Goal: Task Accomplishment & Management: Complete application form

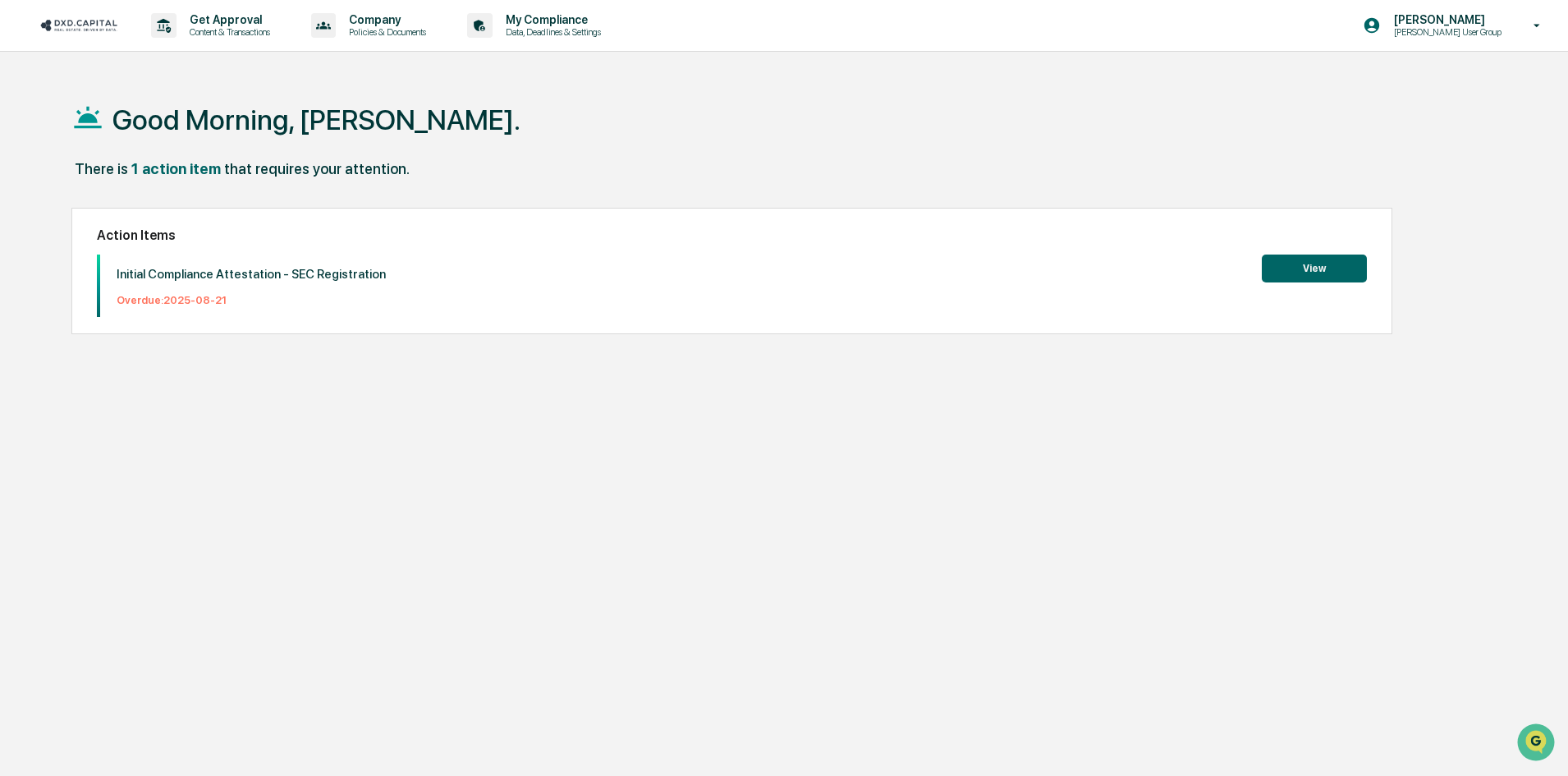
click at [1306, 268] on button "View" at bounding box center [1314, 268] width 105 height 28
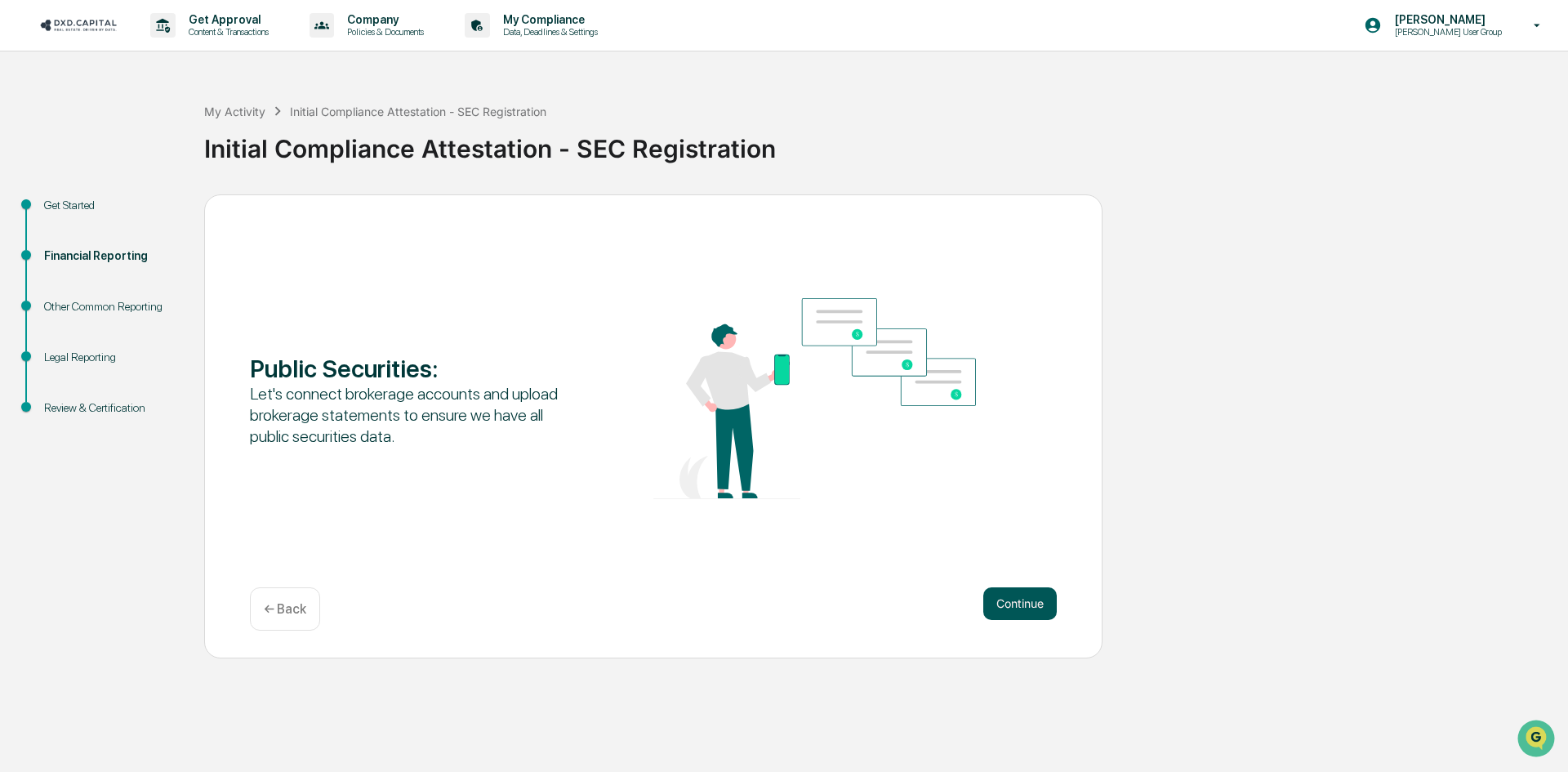
click at [1014, 596] on button "Continue" at bounding box center [1019, 603] width 73 height 32
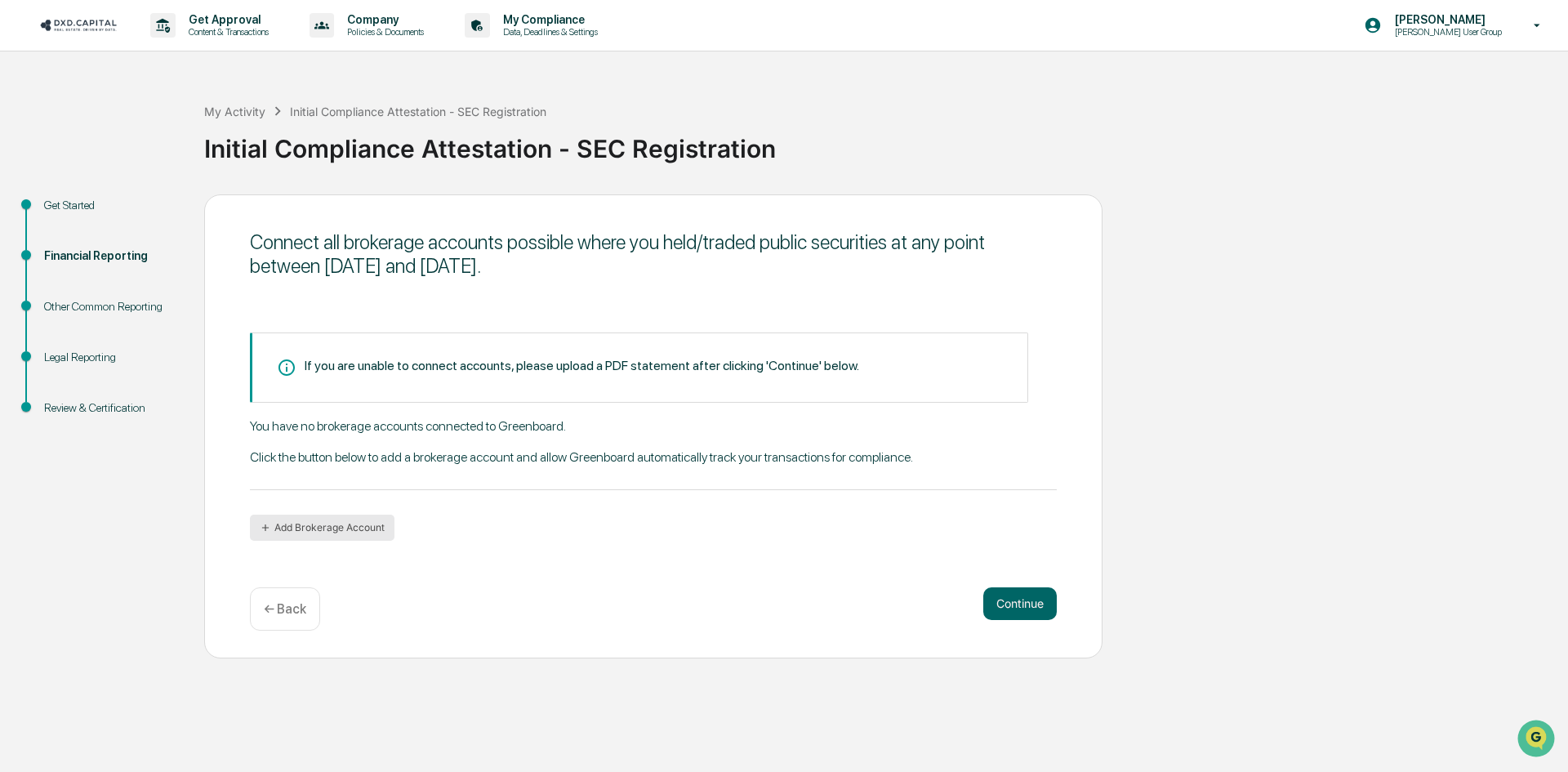
click at [368, 523] on button "Add Brokerage Account" at bounding box center [322, 528] width 144 height 26
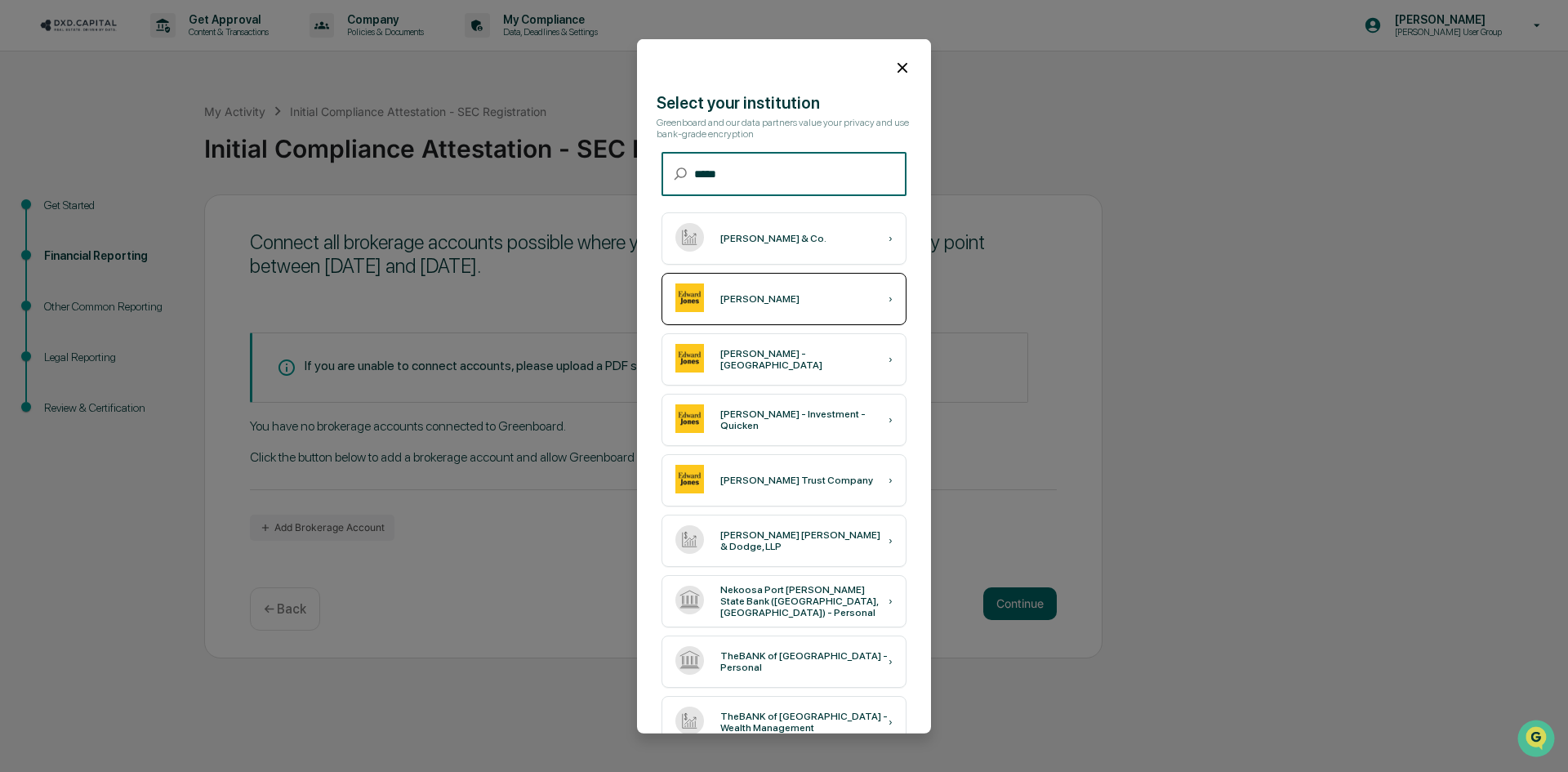
type input "*****"
click at [856, 298] on div "Edward Jones ›" at bounding box center [784, 299] width 245 height 52
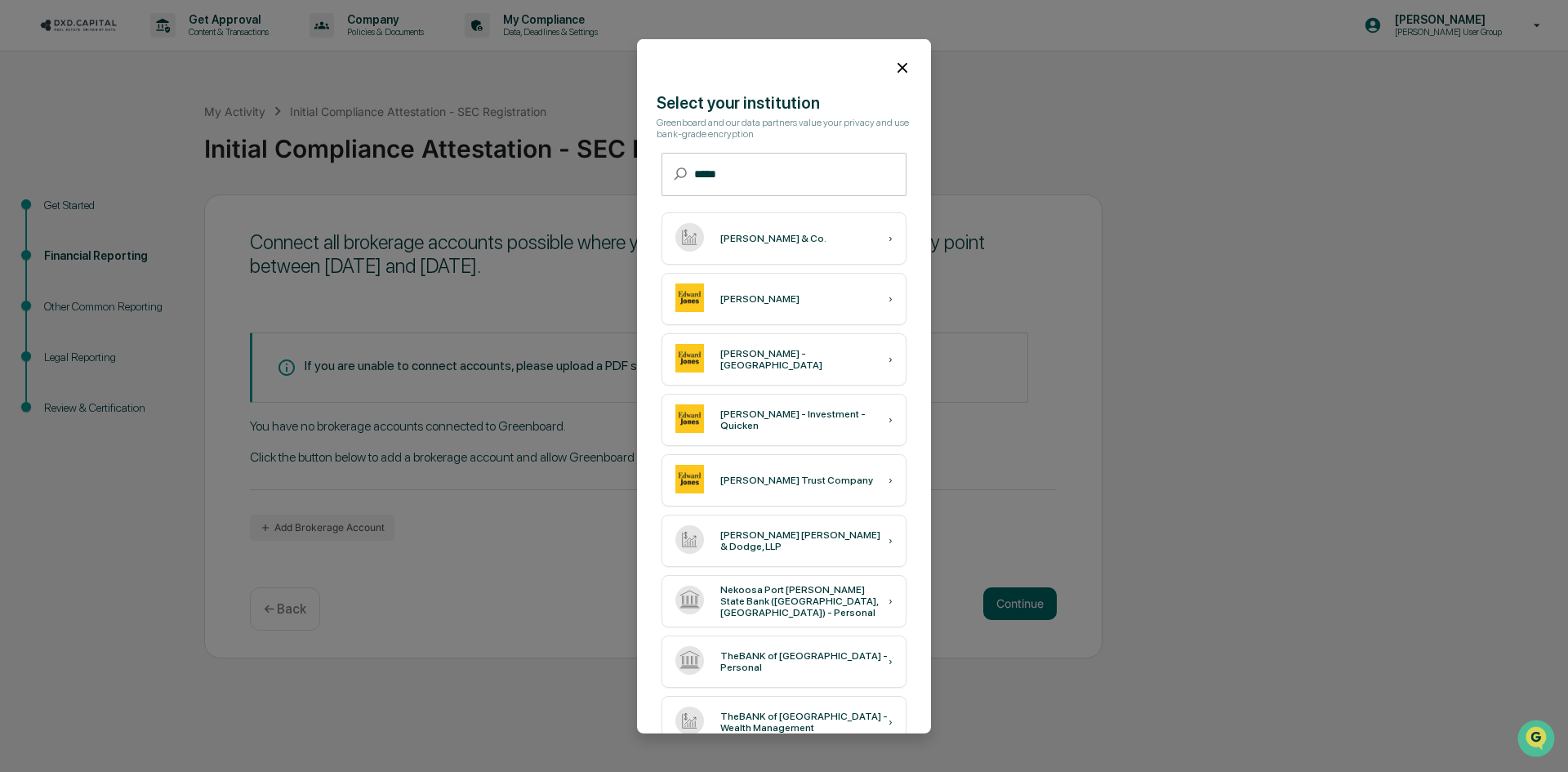
click at [897, 68] on icon at bounding box center [902, 67] width 10 height 10
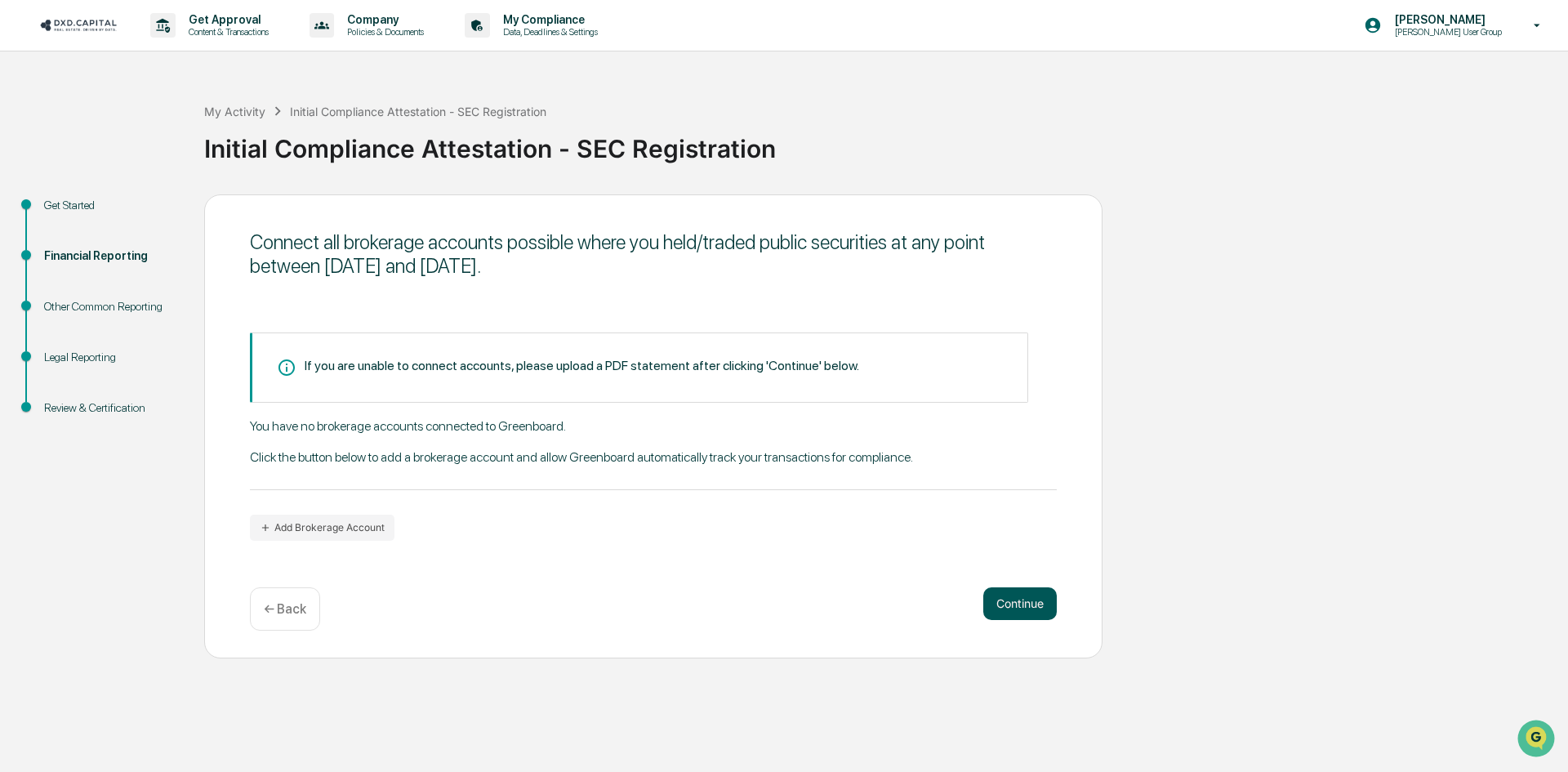
click at [1010, 604] on button "Continue" at bounding box center [1019, 603] width 73 height 32
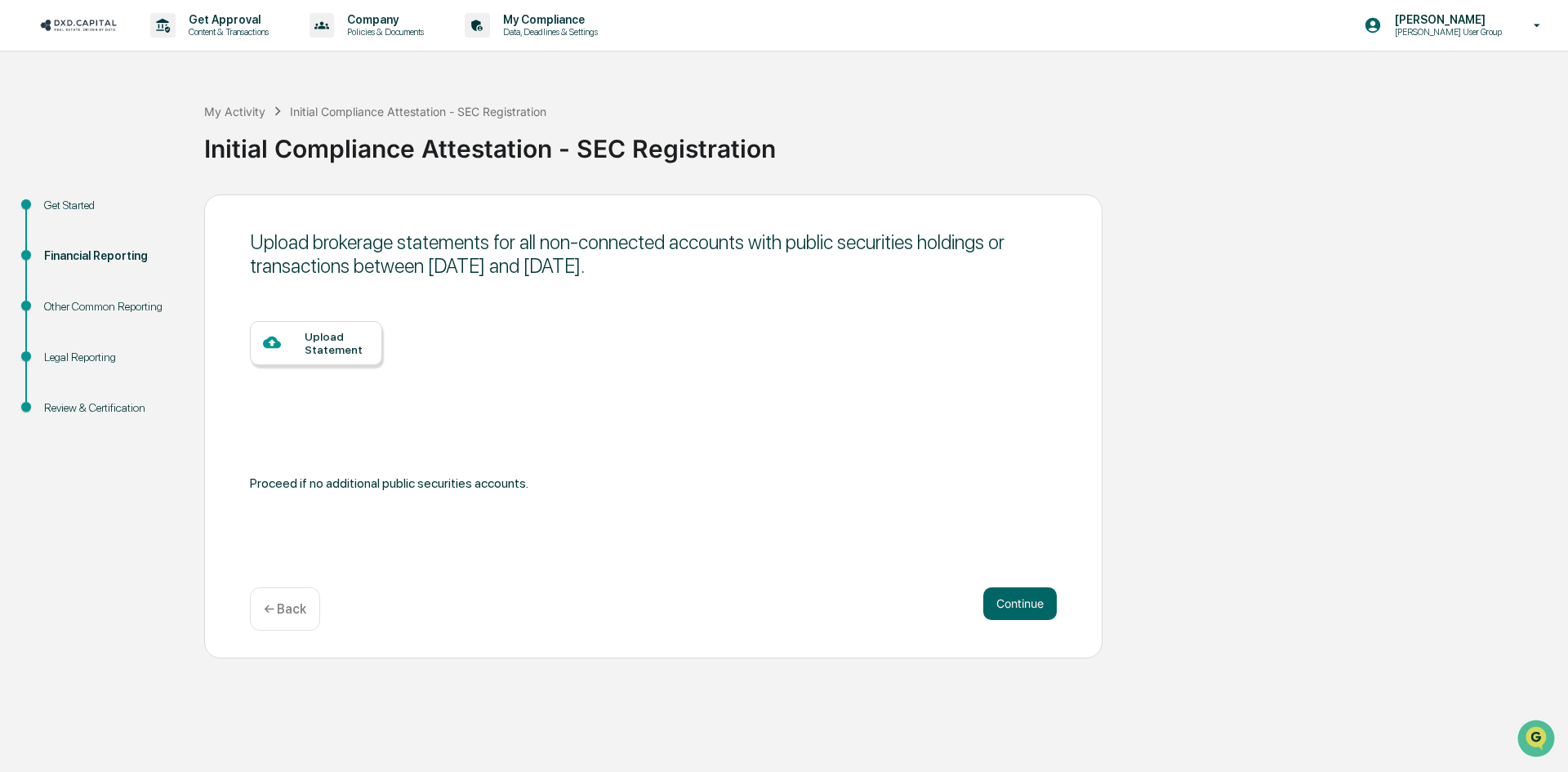
click at [281, 608] on p "← Back" at bounding box center [285, 608] width 43 height 16
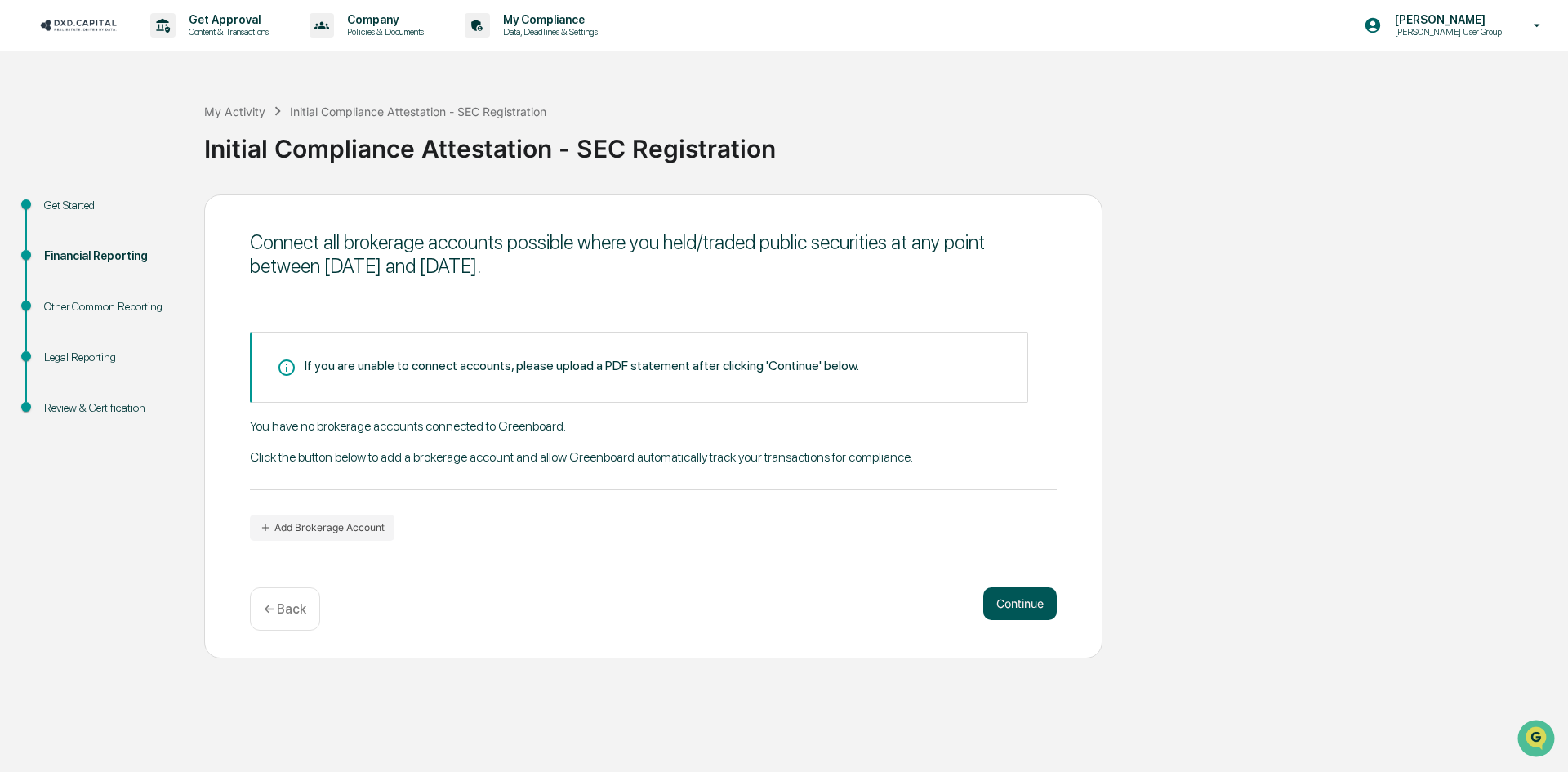
click at [1042, 608] on button "Continue" at bounding box center [1019, 603] width 73 height 32
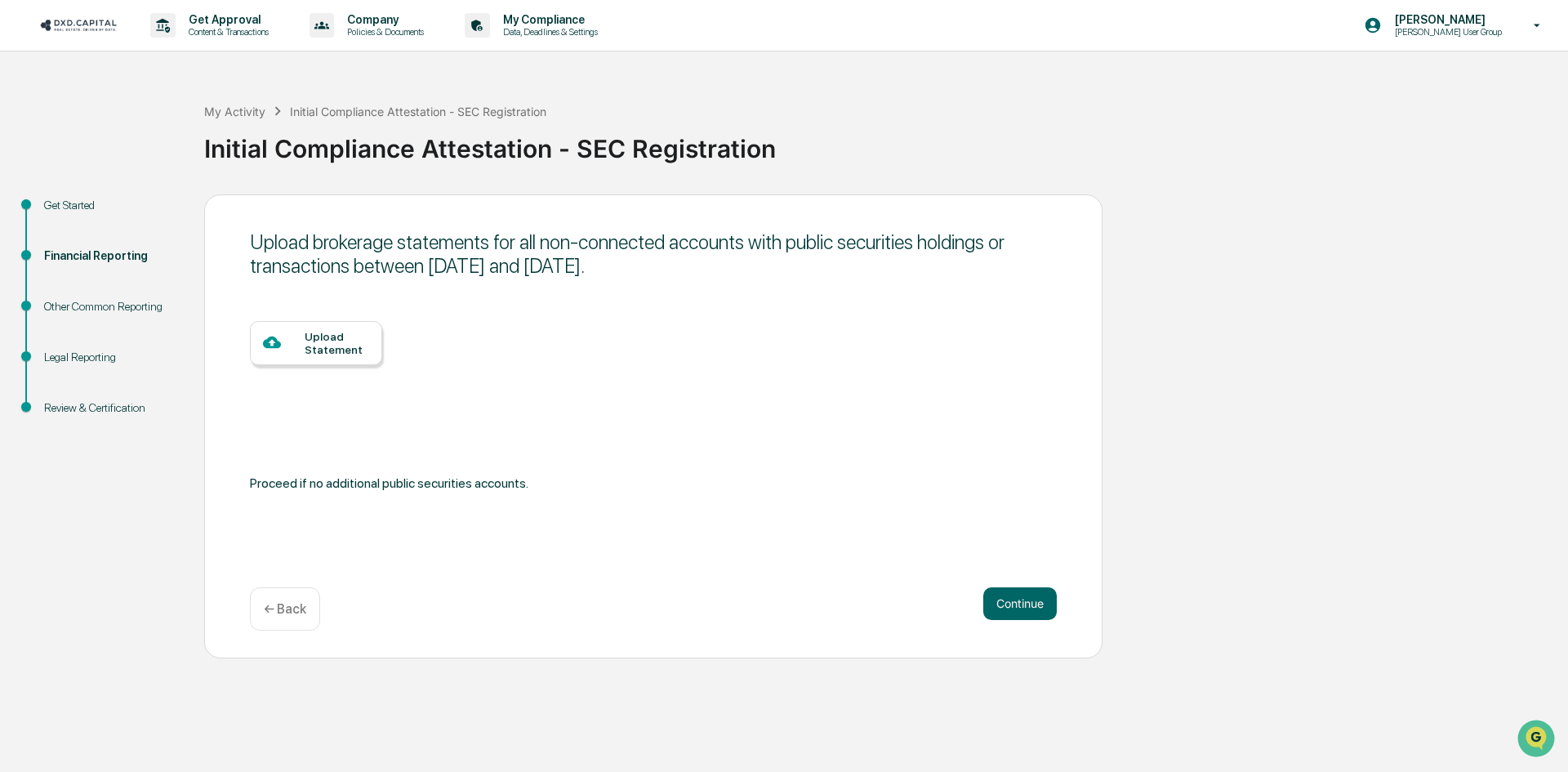
click at [250, 621] on div "← Back" at bounding box center [285, 608] width 70 height 44
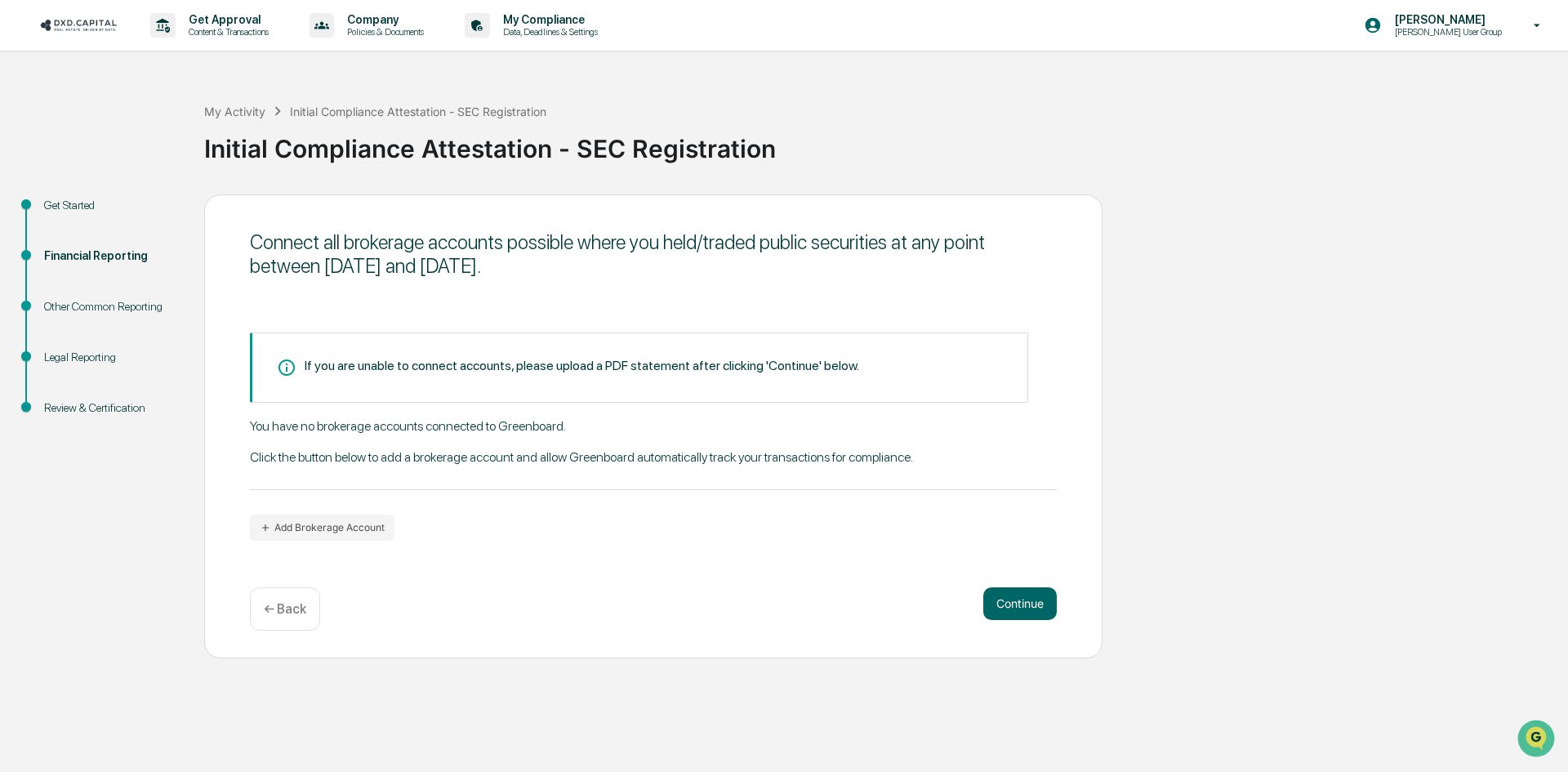
click at [267, 611] on p "← Back" at bounding box center [285, 608] width 43 height 16
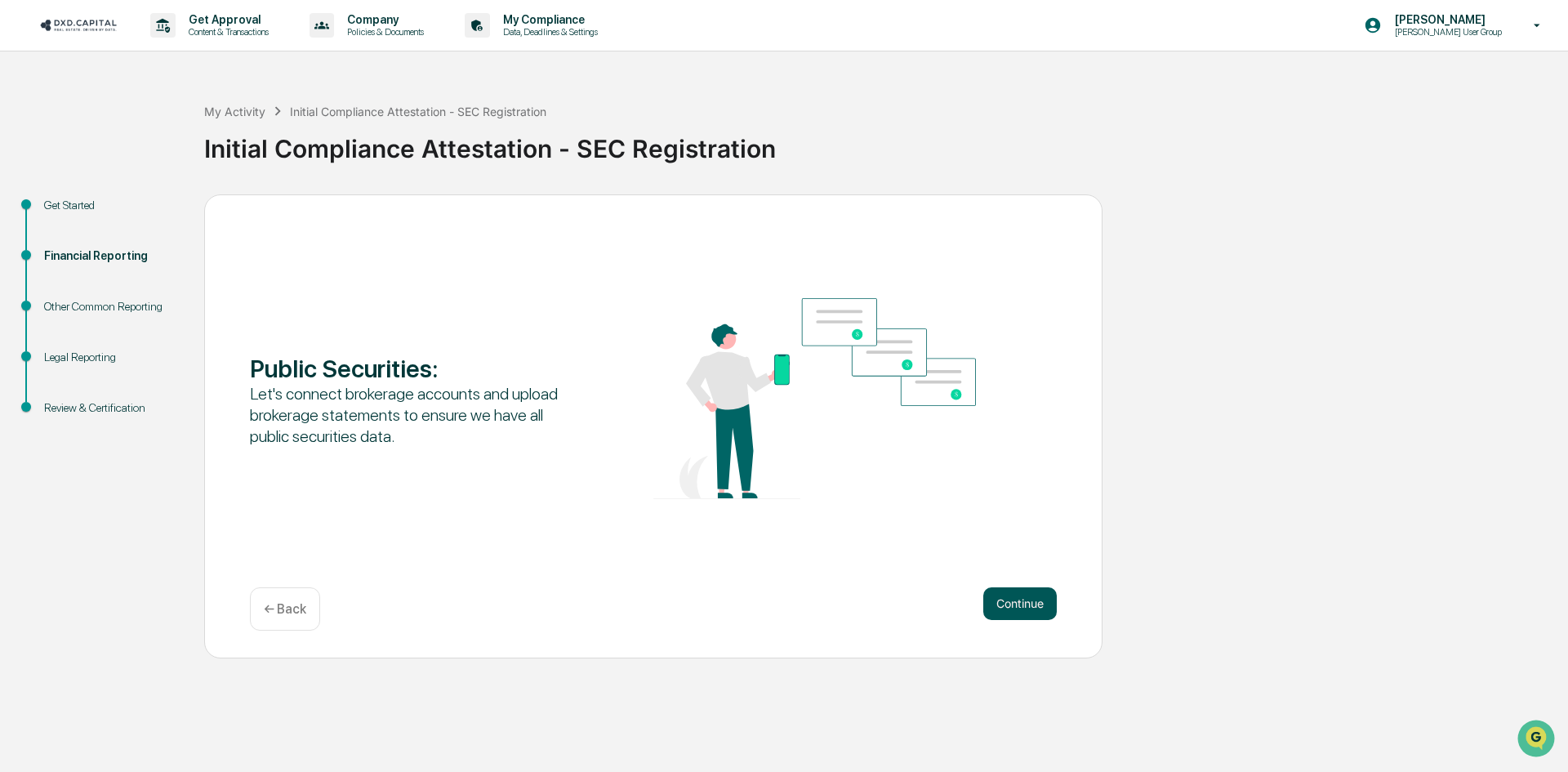
click at [1018, 614] on button "Continue" at bounding box center [1019, 603] width 73 height 32
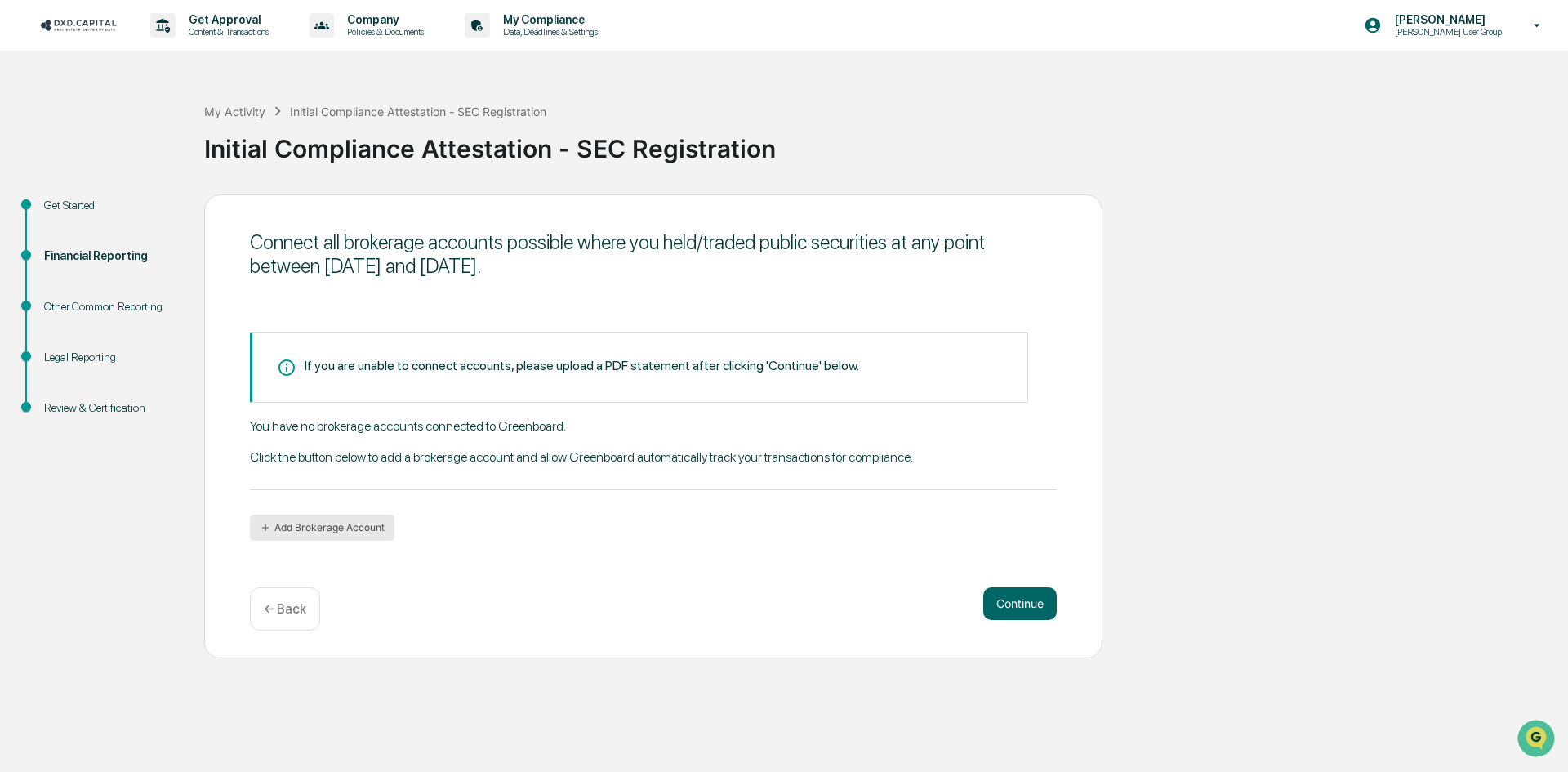
click at [349, 529] on button "Add Brokerage Account" at bounding box center [322, 528] width 144 height 26
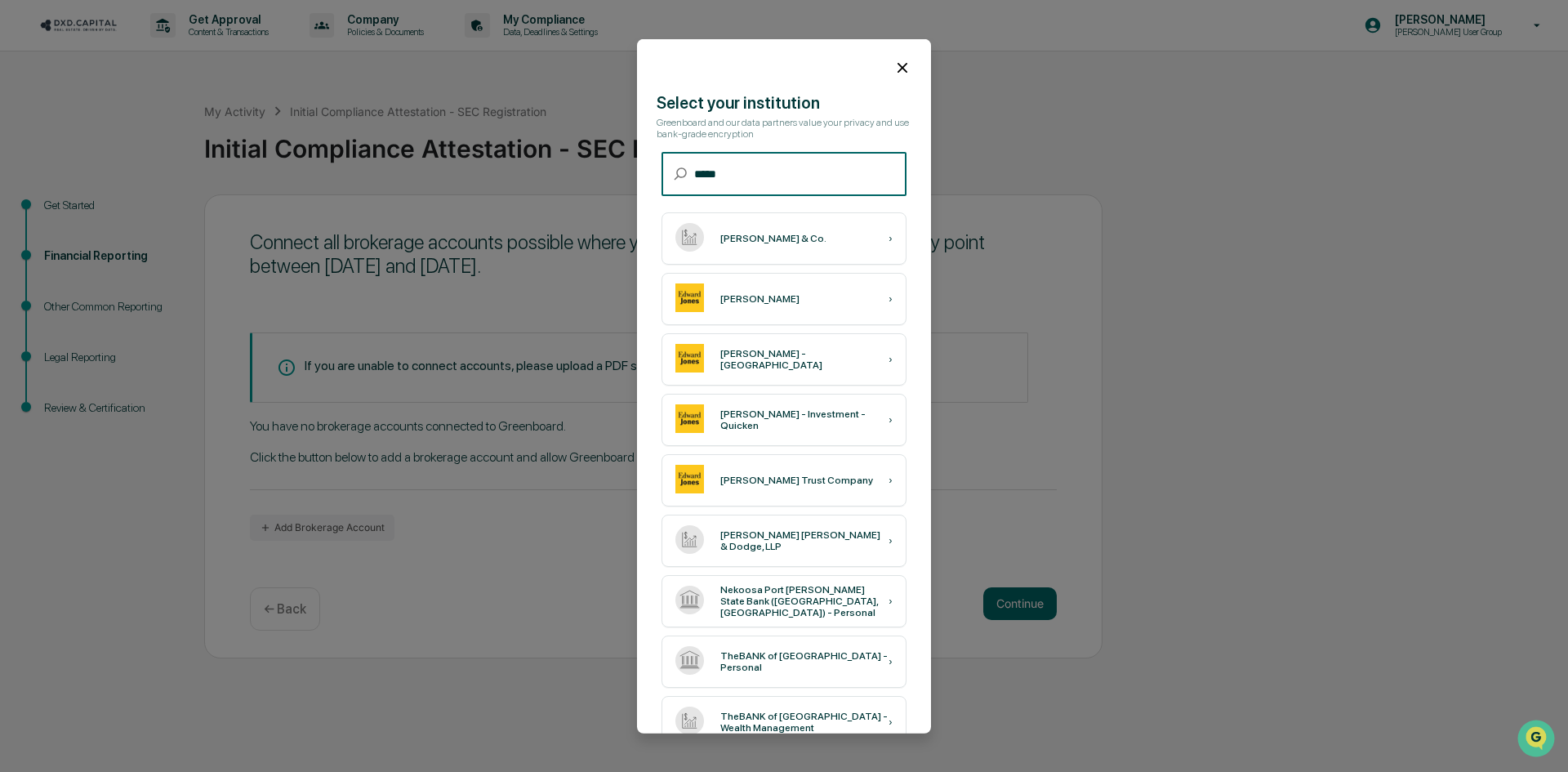
type input "*****"
click at [781, 325] on td "Edward Jones ›" at bounding box center [784, 299] width 246 height 54
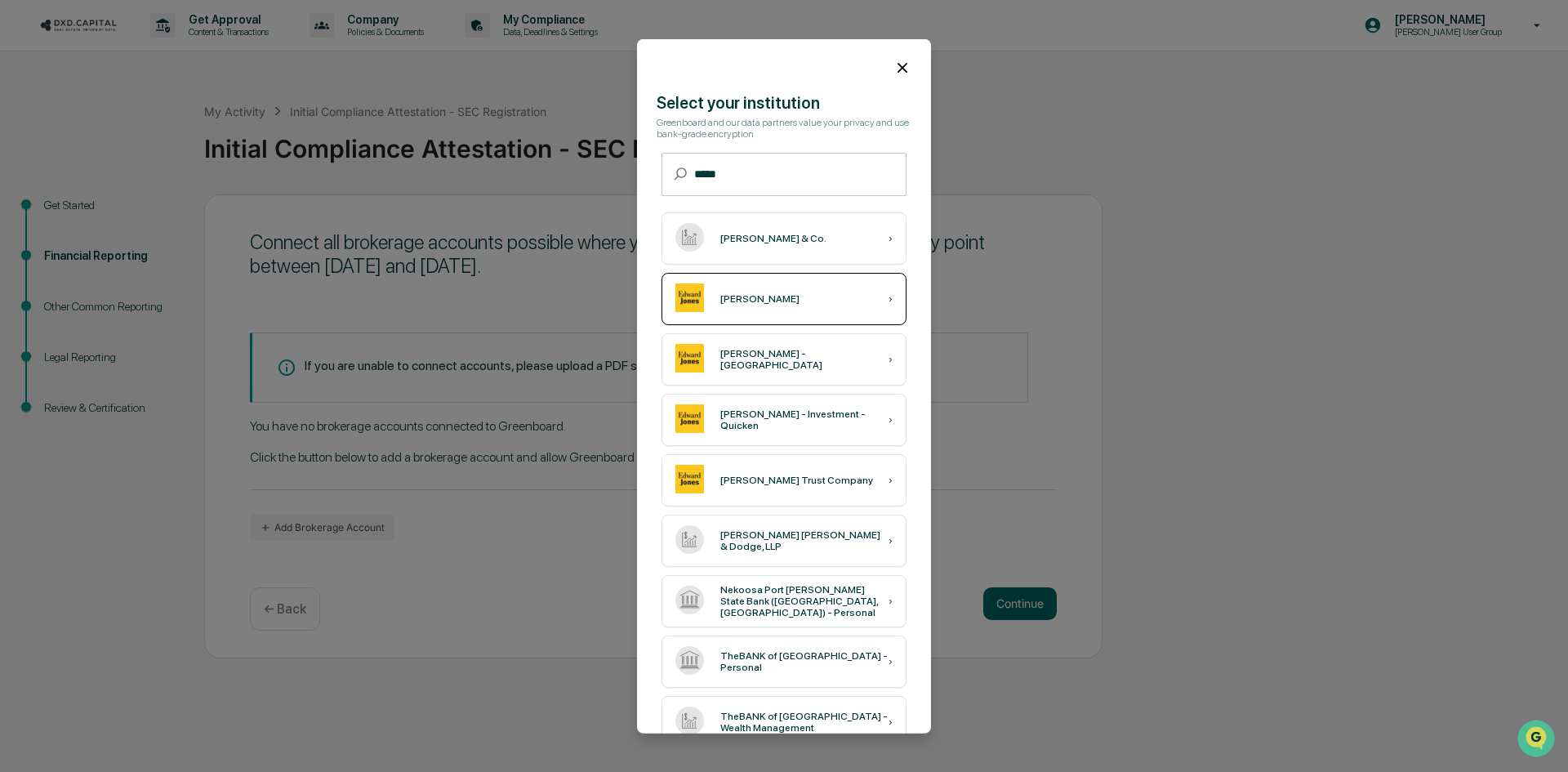
click at [786, 308] on div "Edward Jones ›" at bounding box center [784, 299] width 245 height 52
drag, startPoint x: 897, startPoint y: 70, endPoint x: 1462, endPoint y: 203, distance: 580.4
click at [898, 70] on icon at bounding box center [902, 67] width 18 height 18
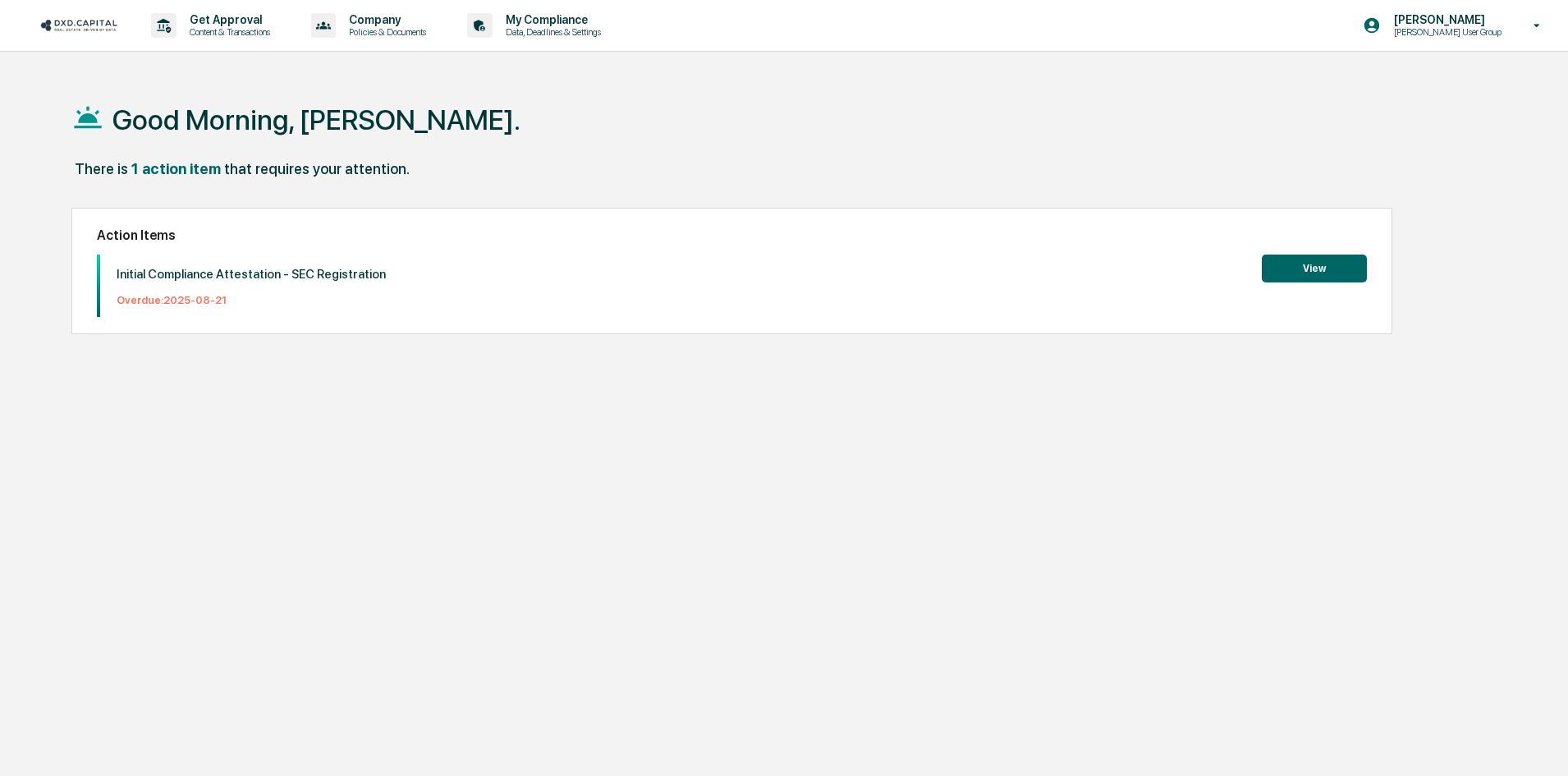
click at [1347, 268] on button "View" at bounding box center [1314, 268] width 105 height 28
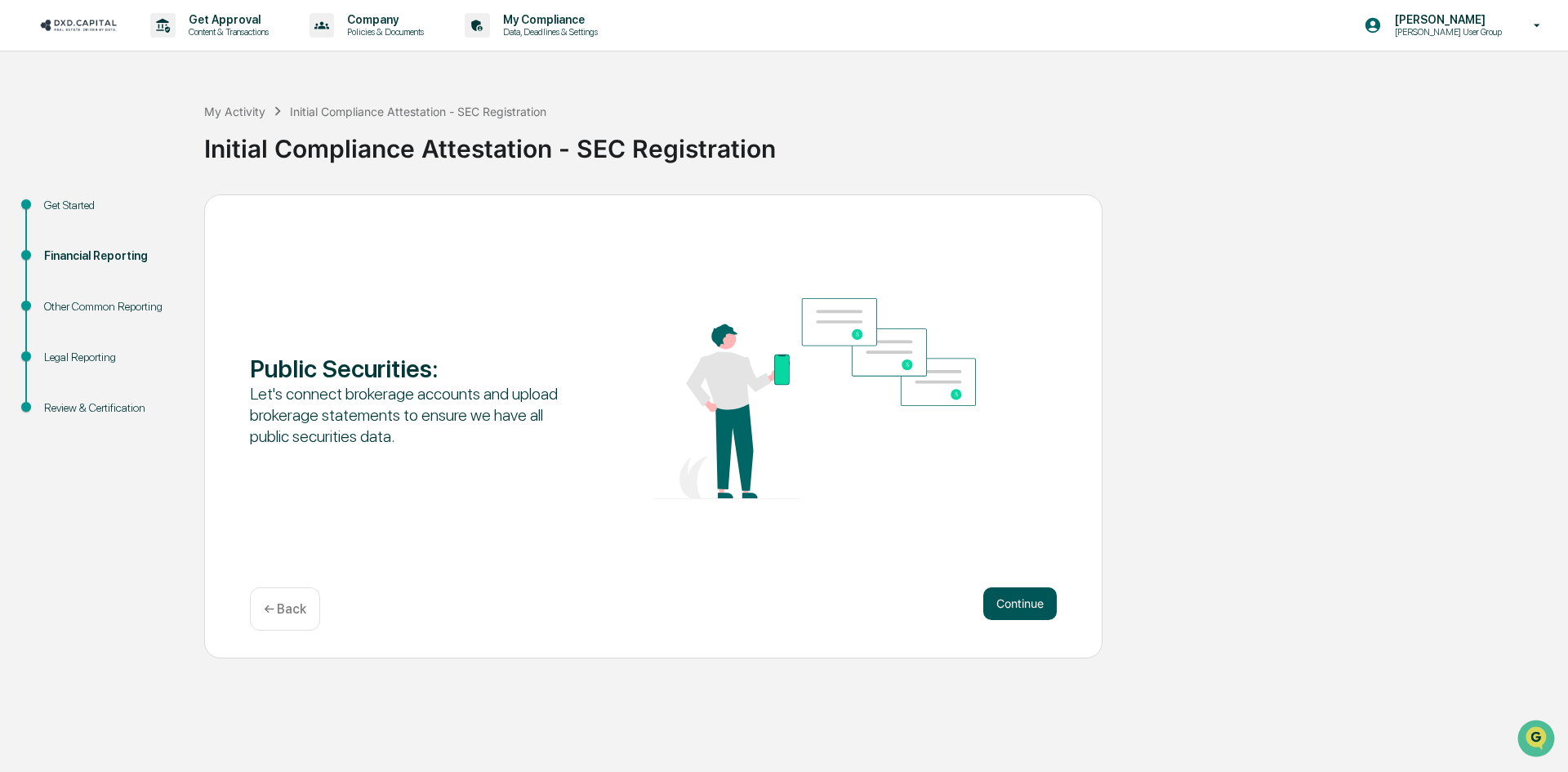
click at [1030, 602] on button "Continue" at bounding box center [1019, 603] width 73 height 32
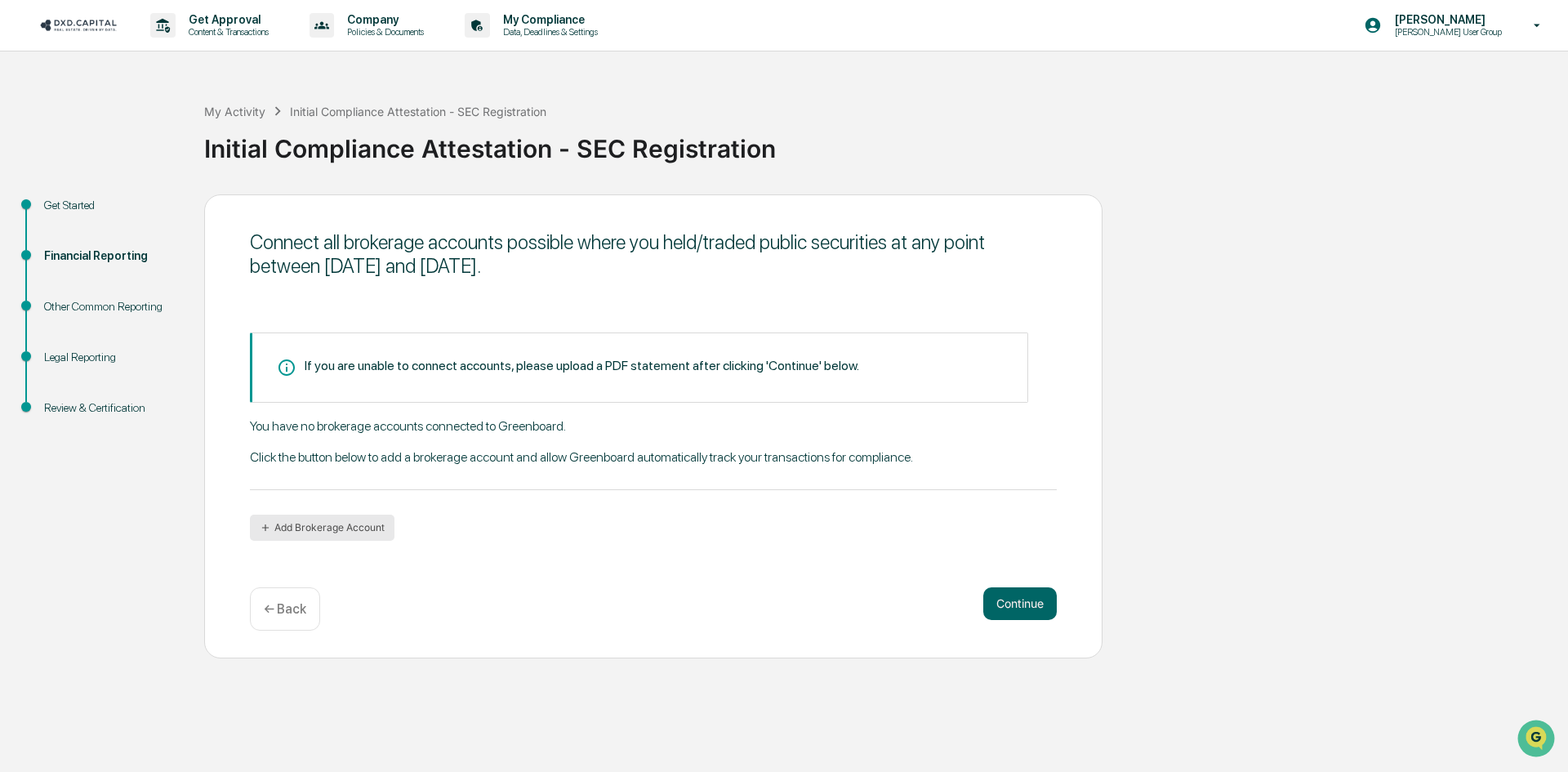
click at [363, 525] on button "Add Brokerage Account" at bounding box center [322, 528] width 144 height 26
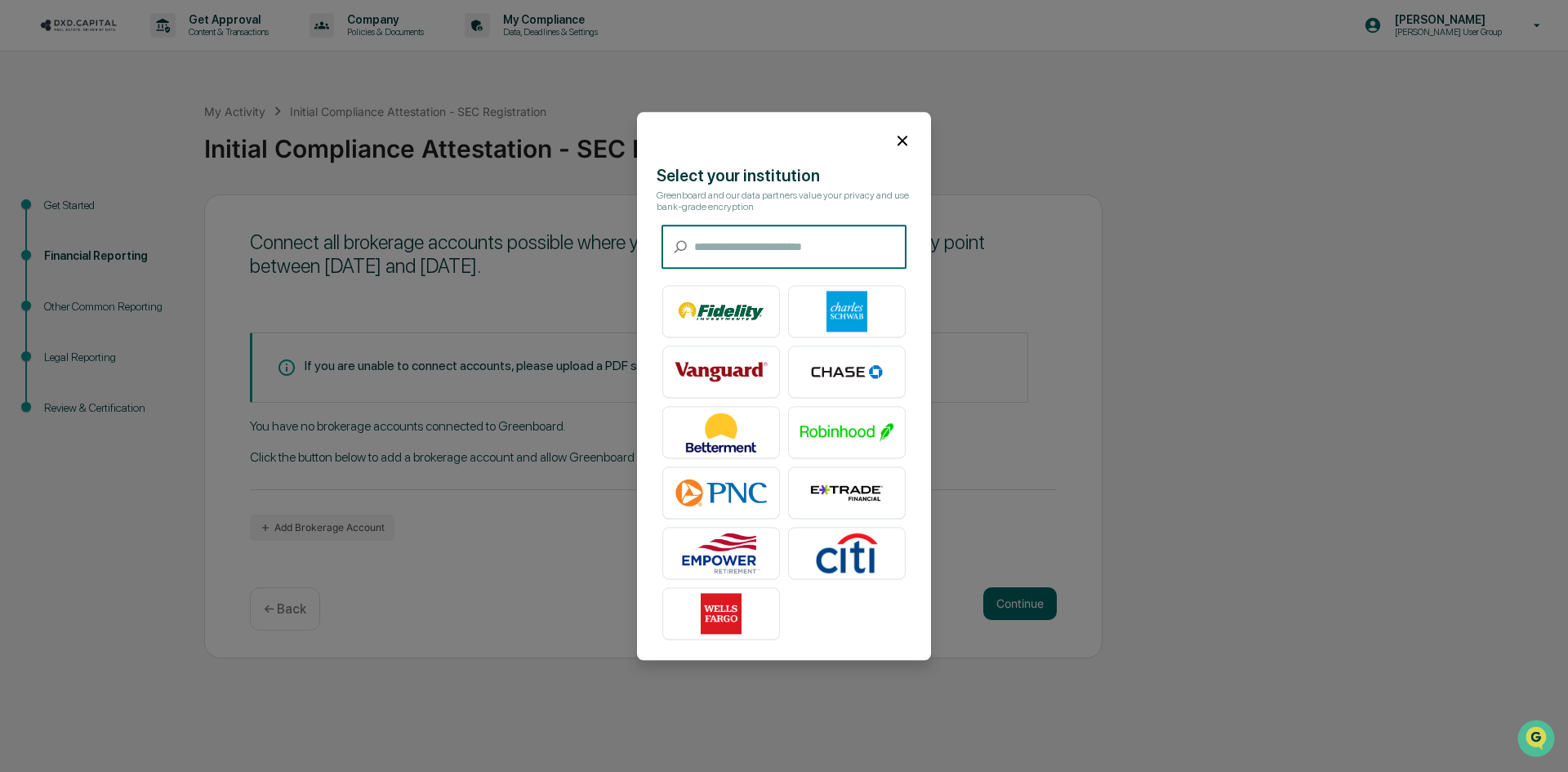
click at [904, 142] on icon at bounding box center [902, 140] width 18 height 18
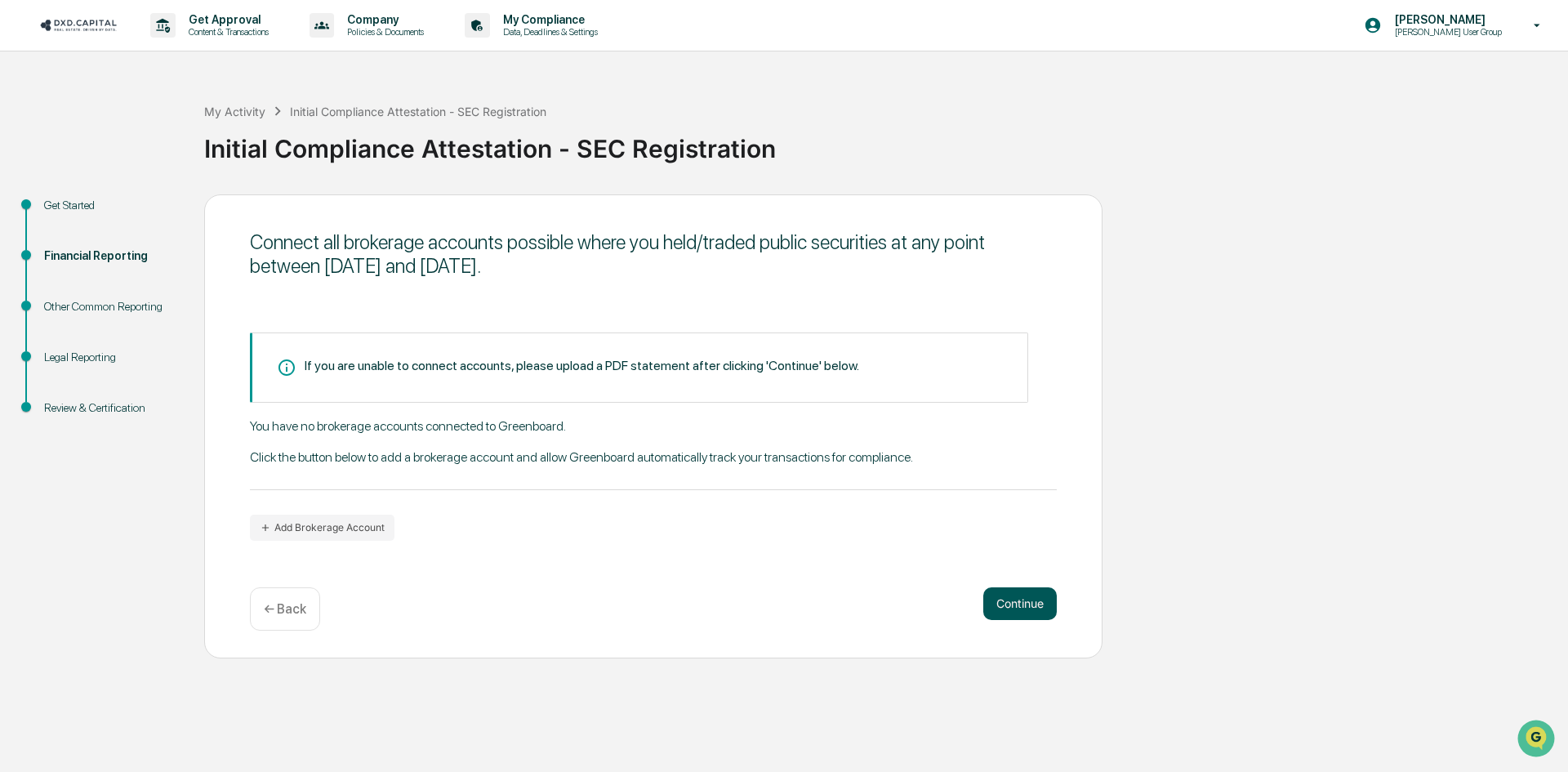
click at [1026, 606] on button "Continue" at bounding box center [1019, 603] width 73 height 32
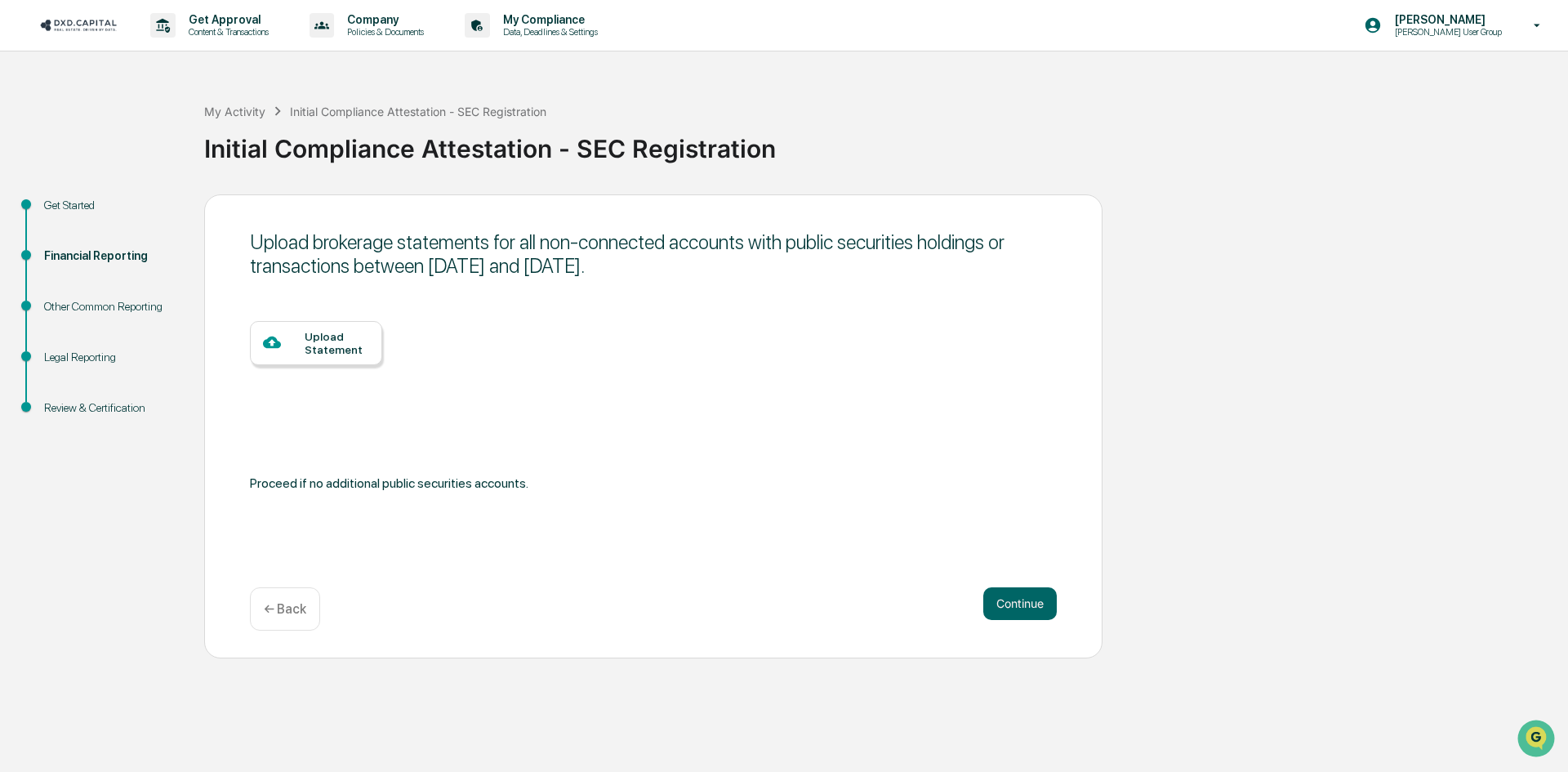
click at [309, 345] on div "Upload Statement" at bounding box center [337, 342] width 65 height 26
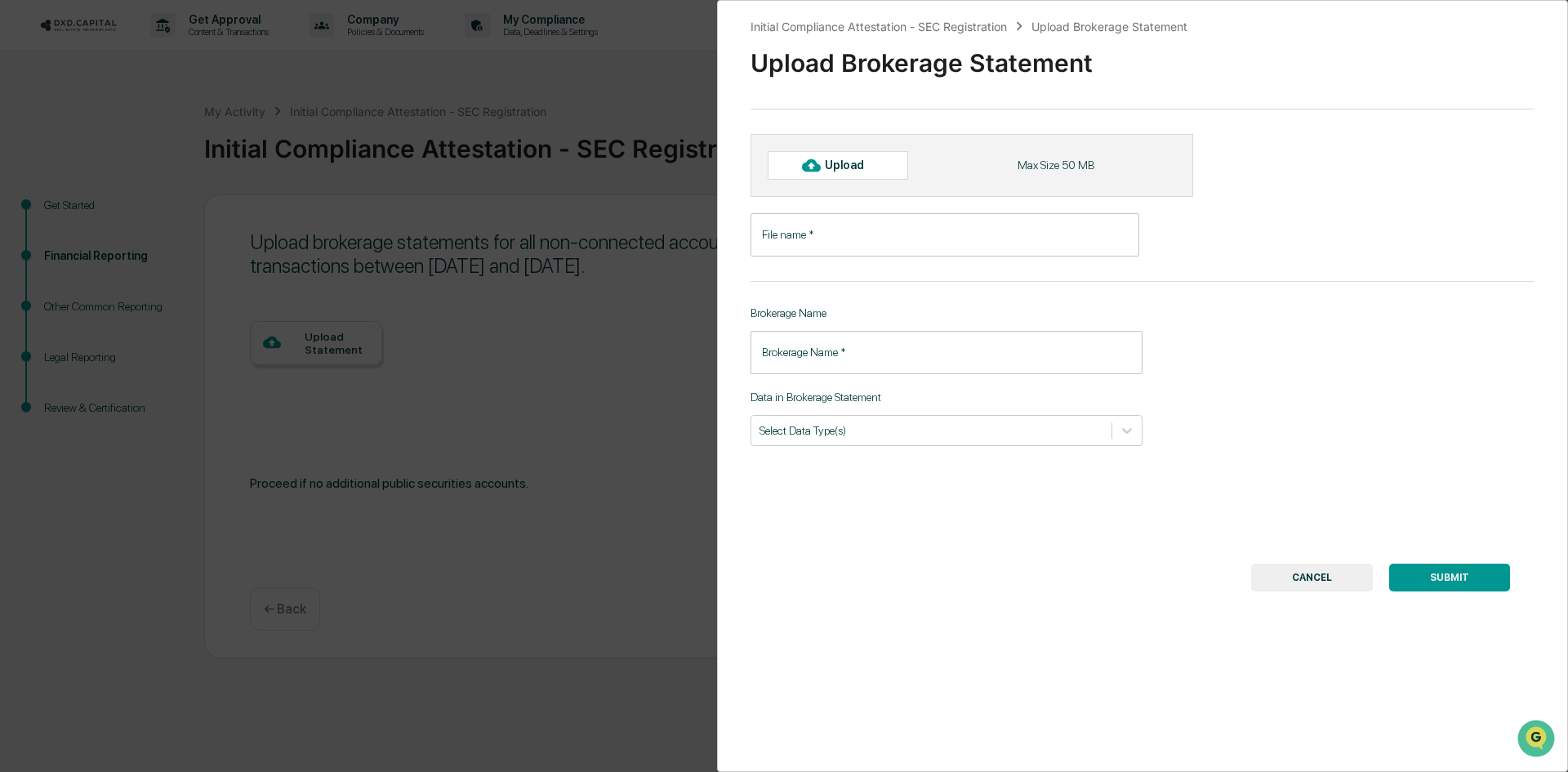
click at [870, 171] on div "Upload" at bounding box center [851, 165] width 53 height 13
type input "**********"
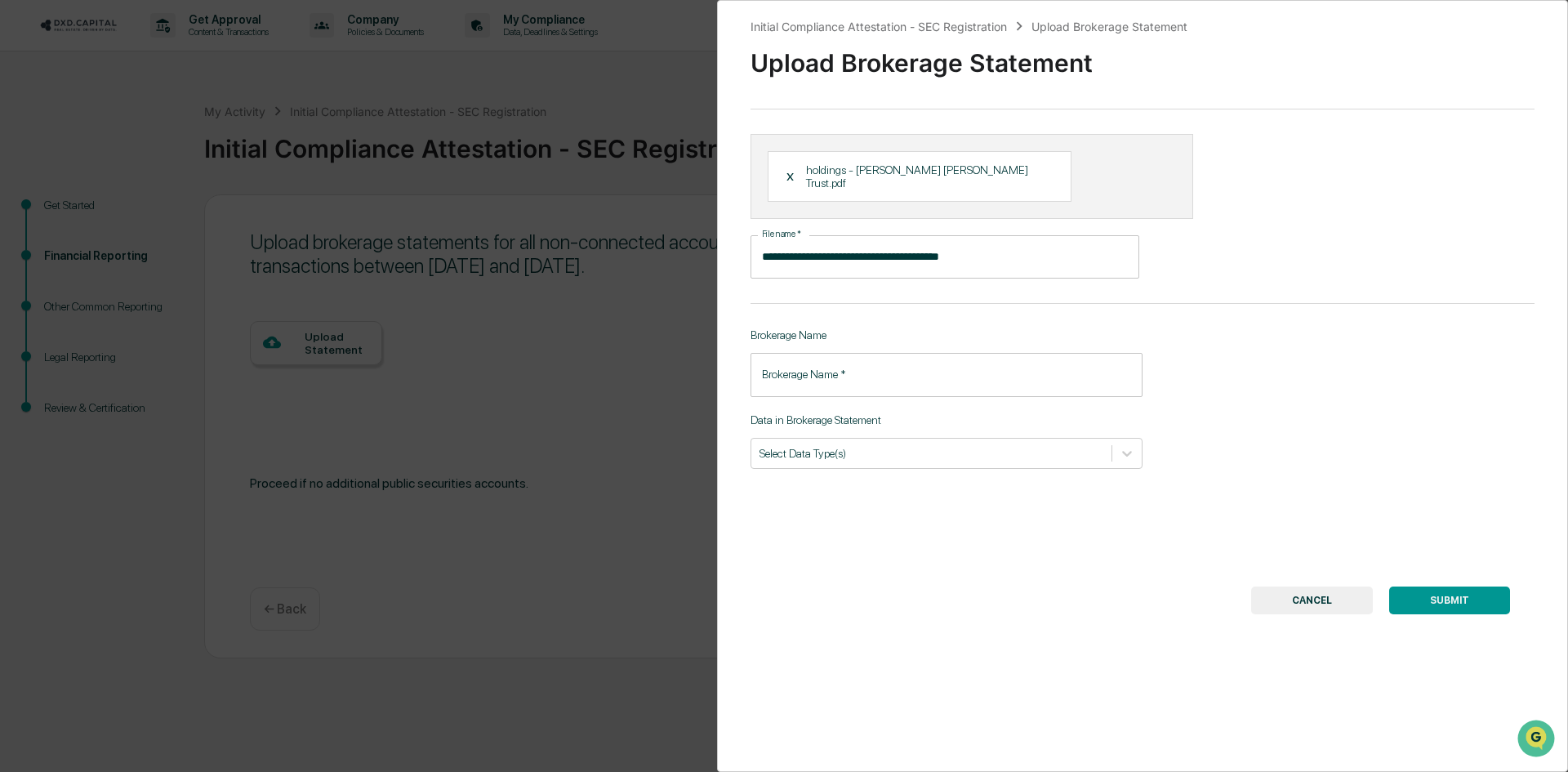
click at [867, 364] on input "Brokerage Name   *" at bounding box center [946, 374] width 392 height 44
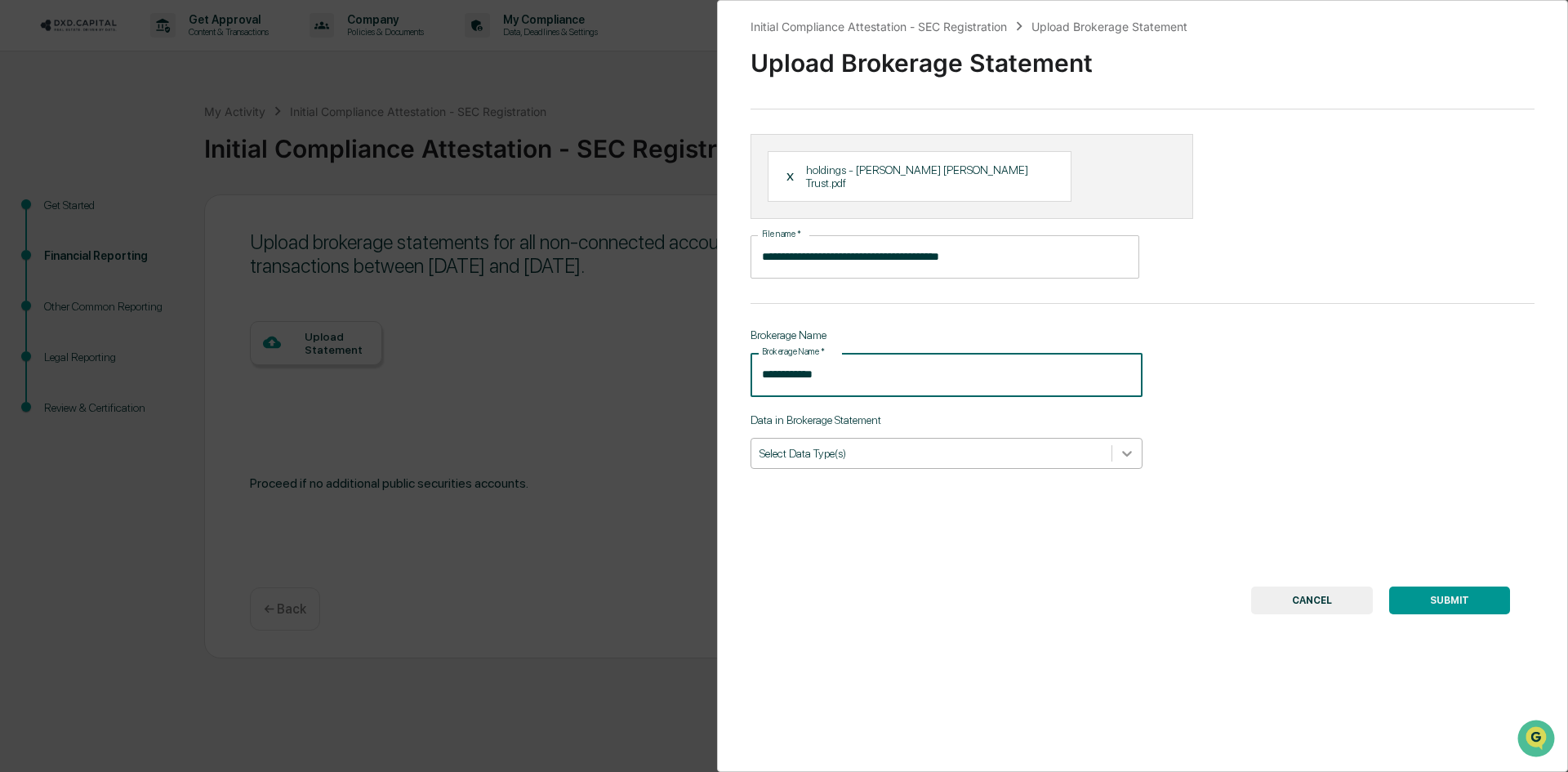
type input "**********"
click at [1119, 445] on icon at bounding box center [1127, 454] width 17 height 17
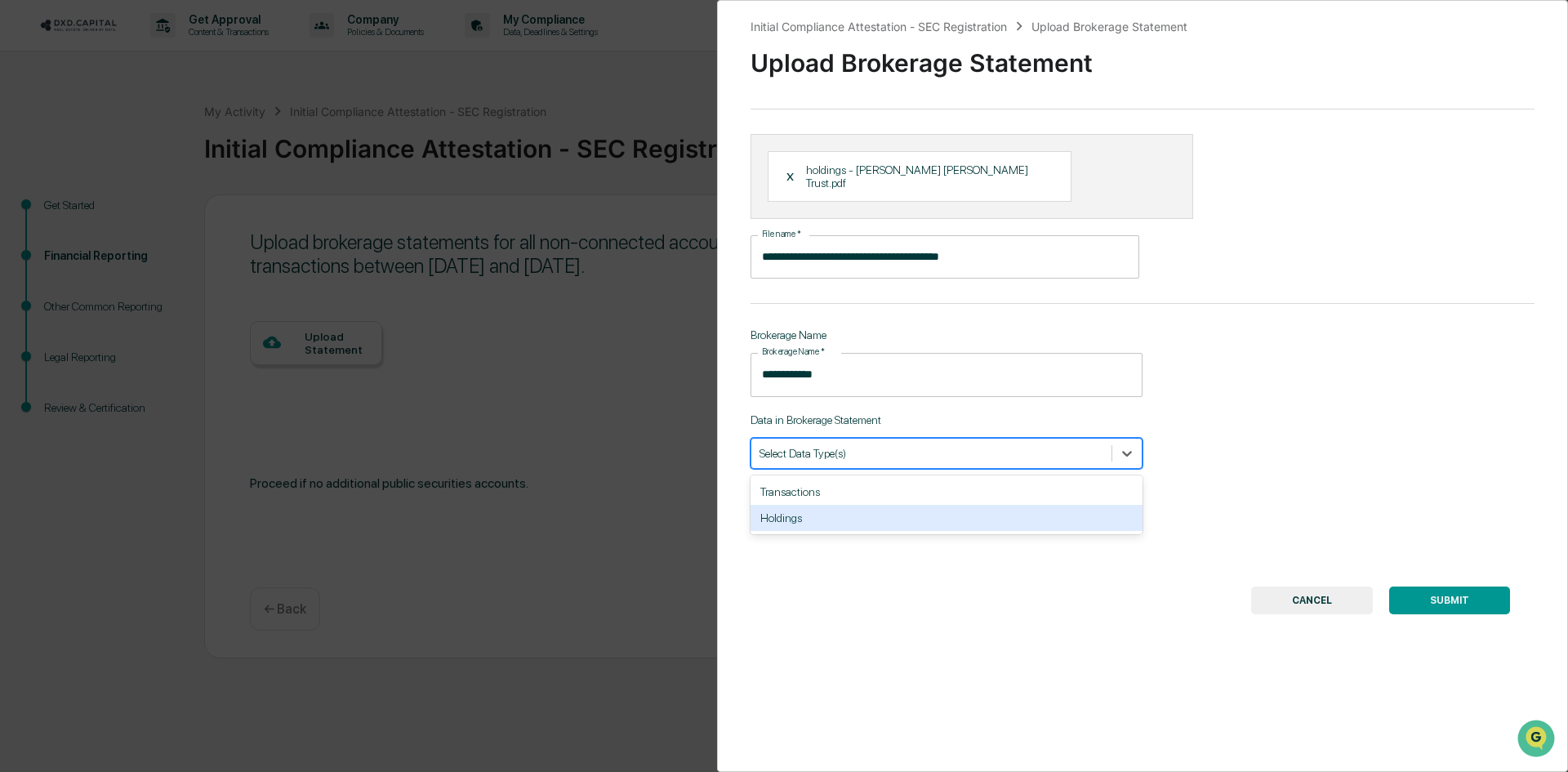
click at [969, 507] on div "Holdings" at bounding box center [946, 517] width 392 height 26
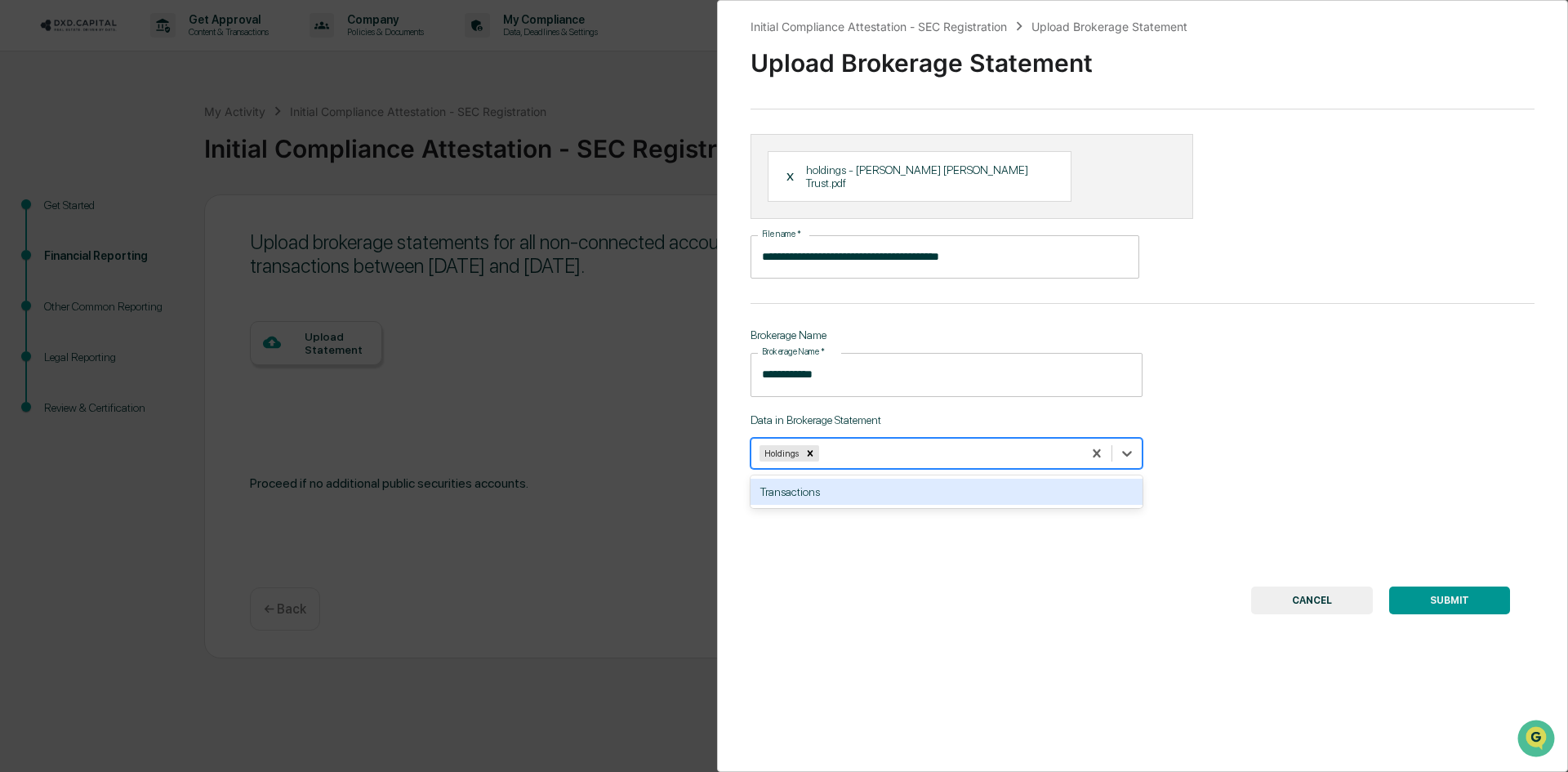
click at [1447, 586] on button "SUBMIT" at bounding box center [1449, 600] width 121 height 28
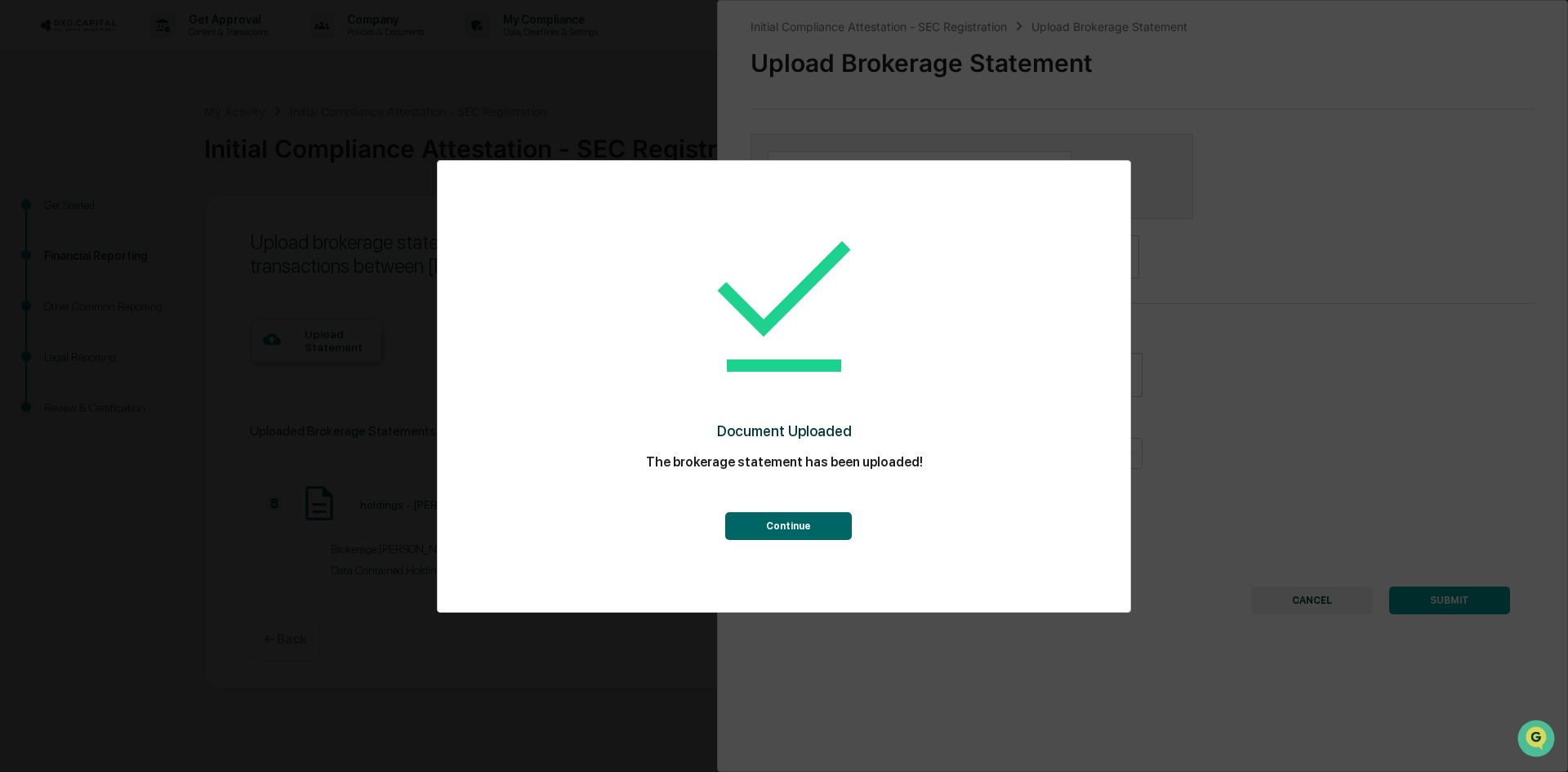
click at [800, 527] on button "Continue" at bounding box center [788, 526] width 127 height 28
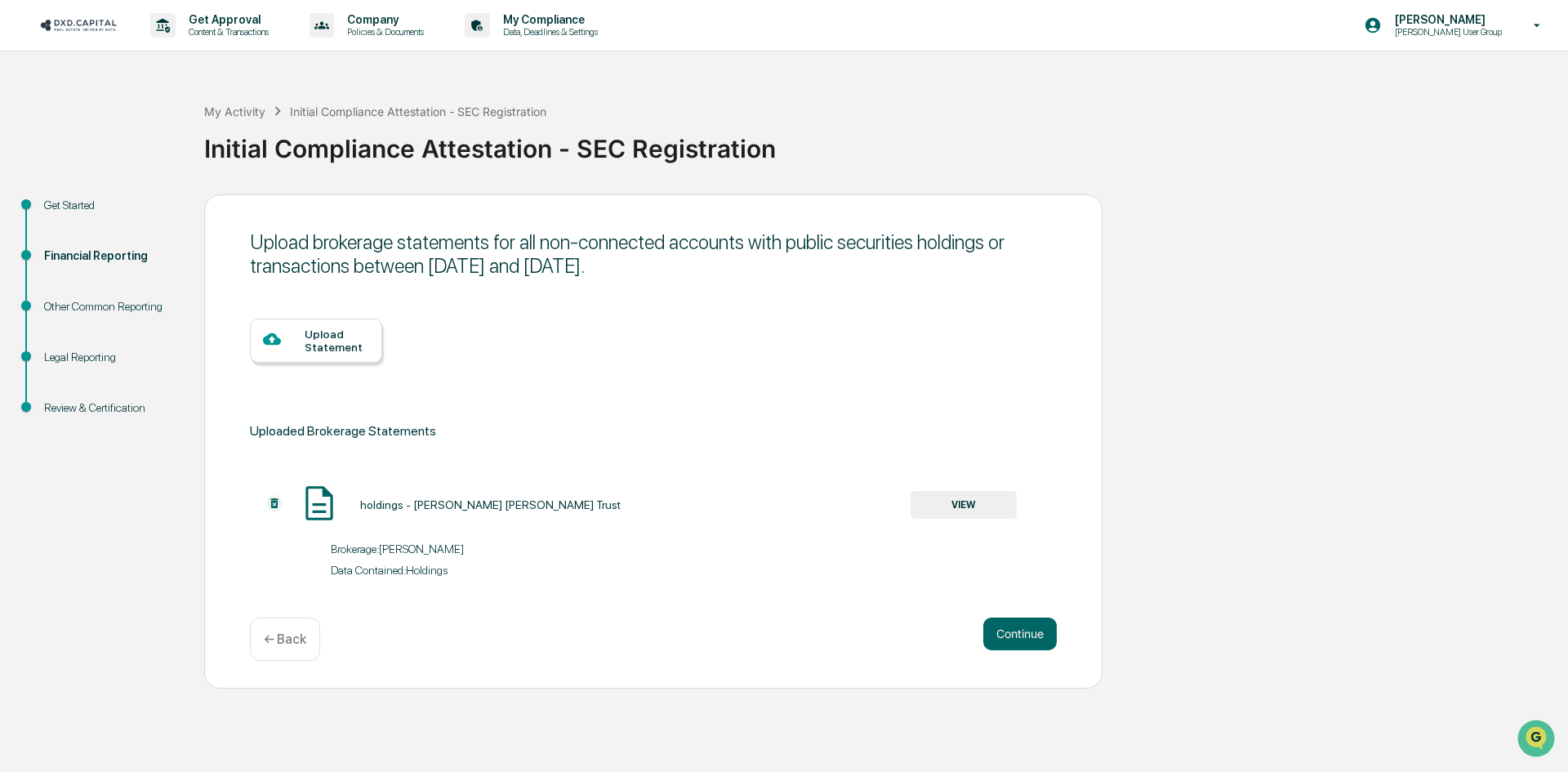
click at [336, 335] on div "Upload Statement" at bounding box center [337, 341] width 65 height 26
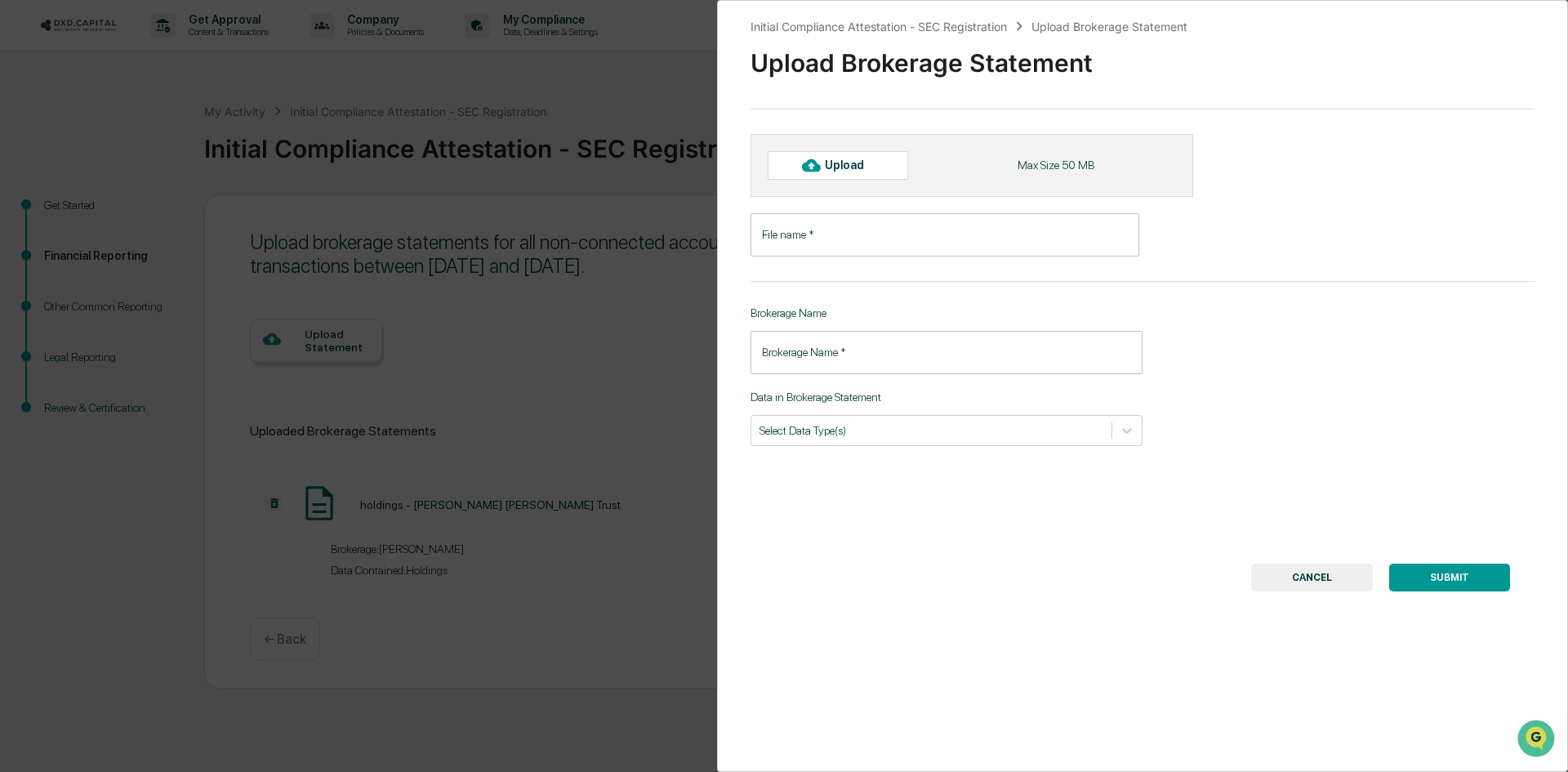
click at [860, 166] on div "Upload" at bounding box center [851, 165] width 53 height 13
type input "**********"
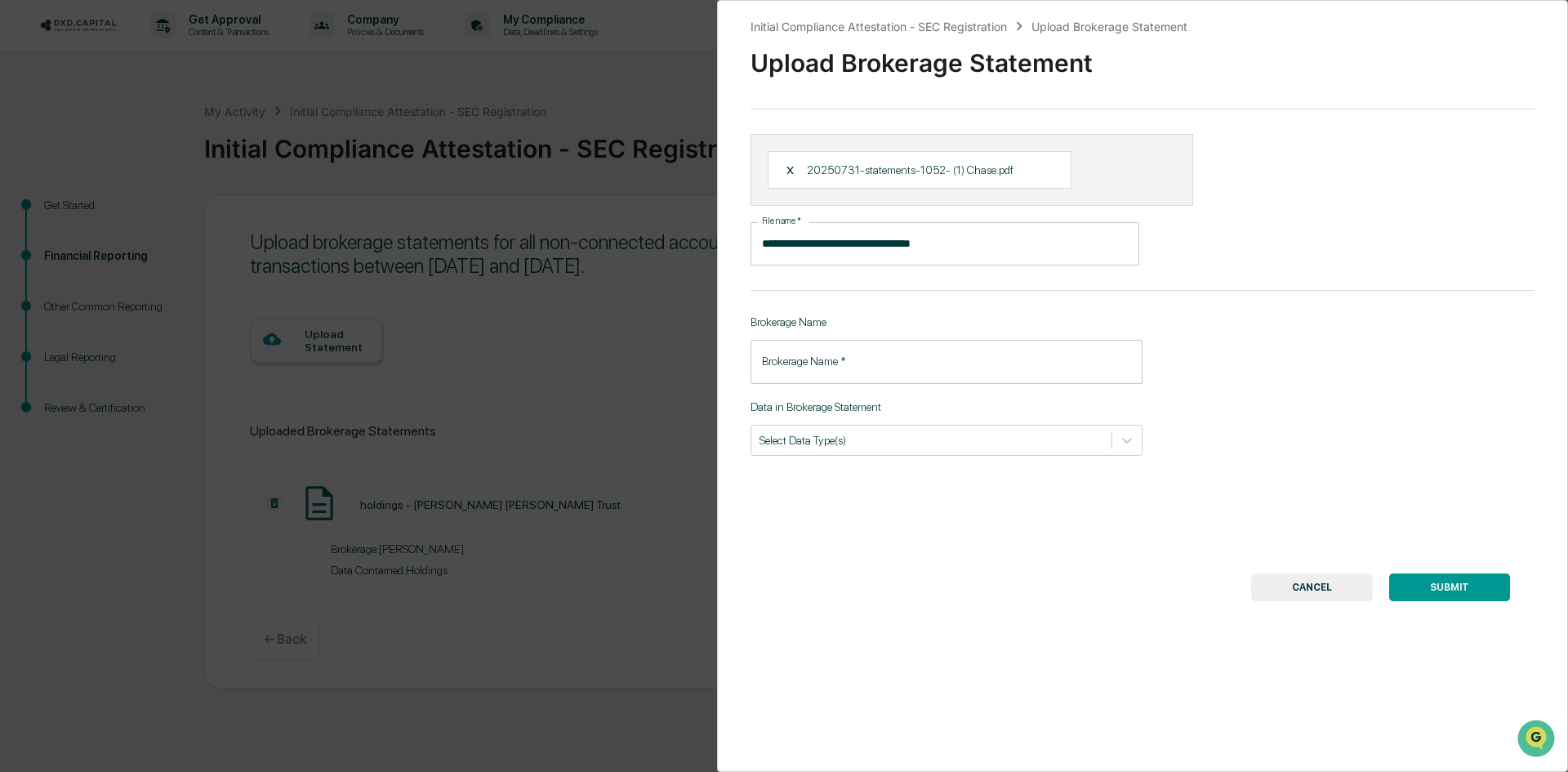
click at [961, 365] on input "Brokerage Name   *" at bounding box center [946, 361] width 392 height 44
type input "**********"
click at [1112, 443] on div at bounding box center [1126, 441] width 30 height 30
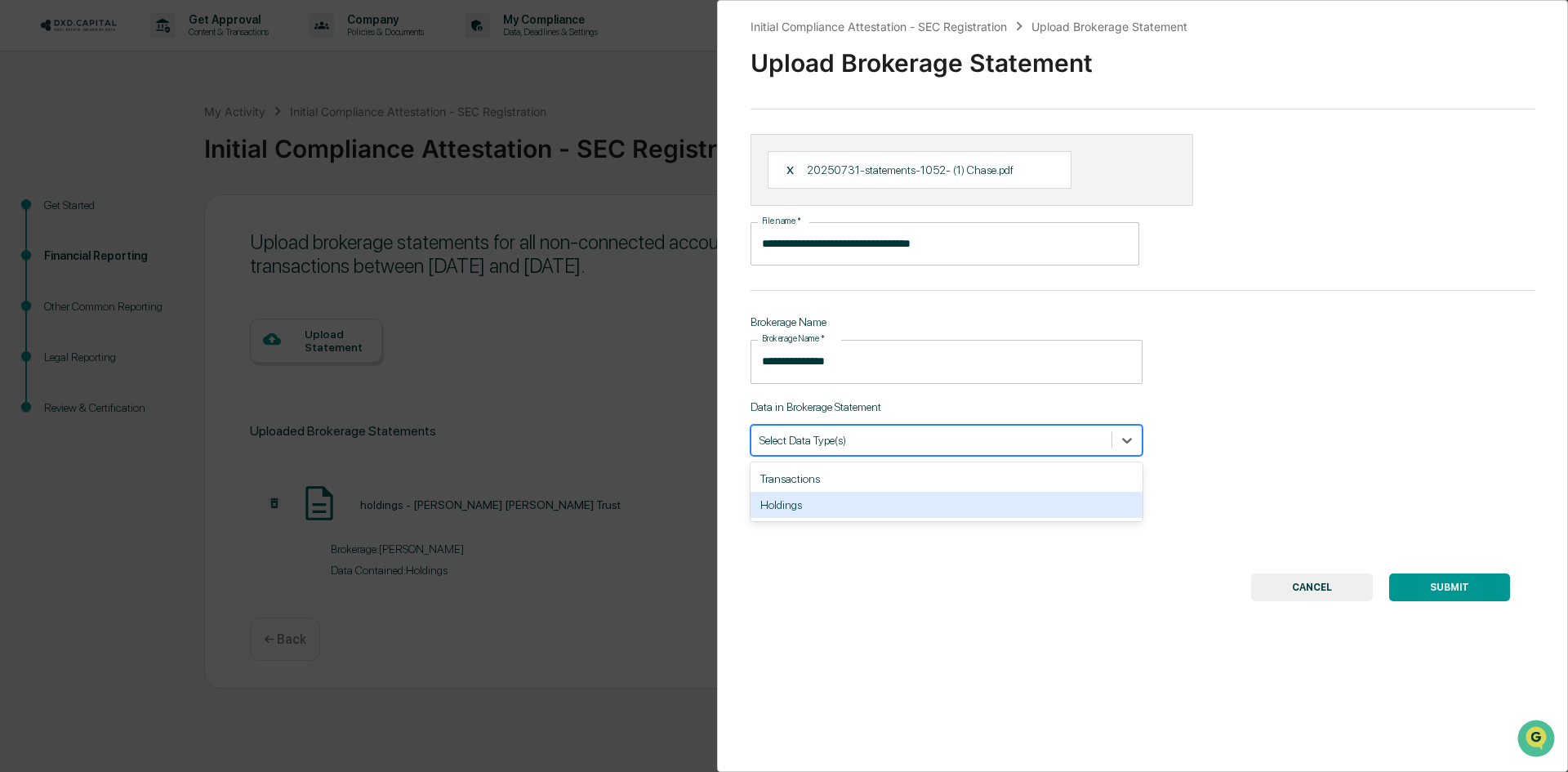
click at [863, 508] on div "Holdings" at bounding box center [946, 504] width 392 height 26
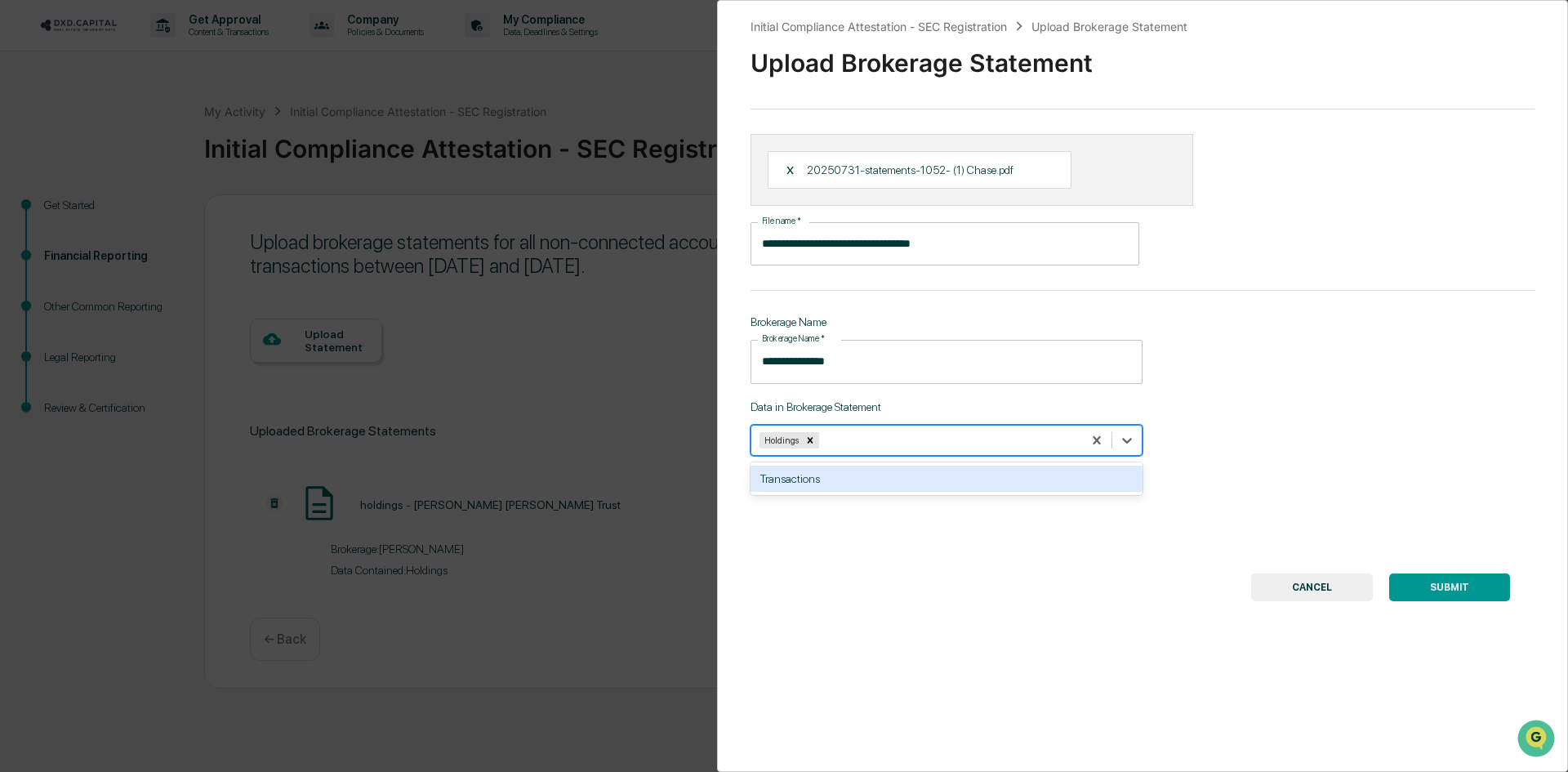
click at [1458, 582] on button "SUBMIT" at bounding box center [1449, 587] width 121 height 28
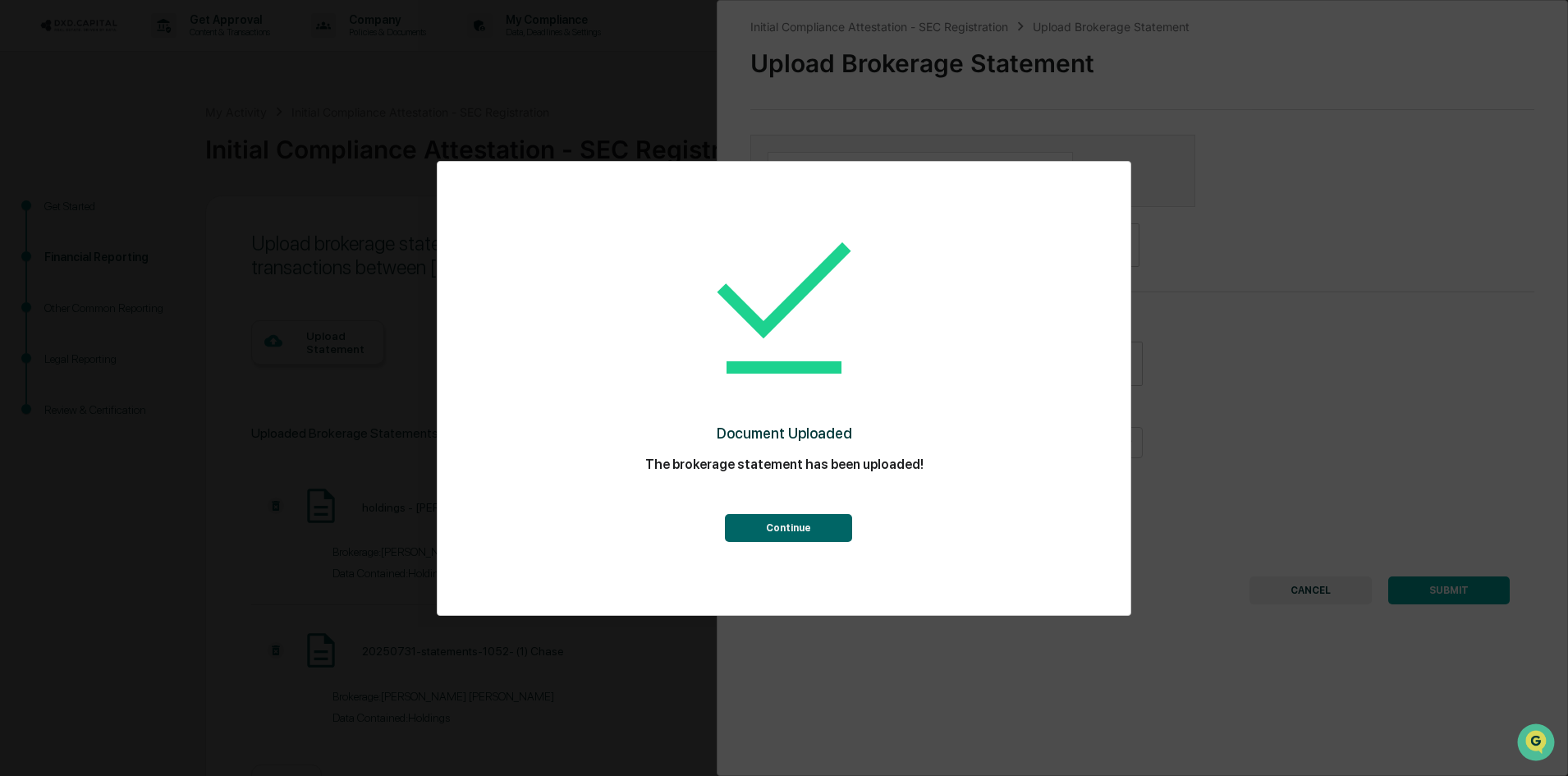
click at [803, 531] on button "Continue" at bounding box center [788, 528] width 127 height 28
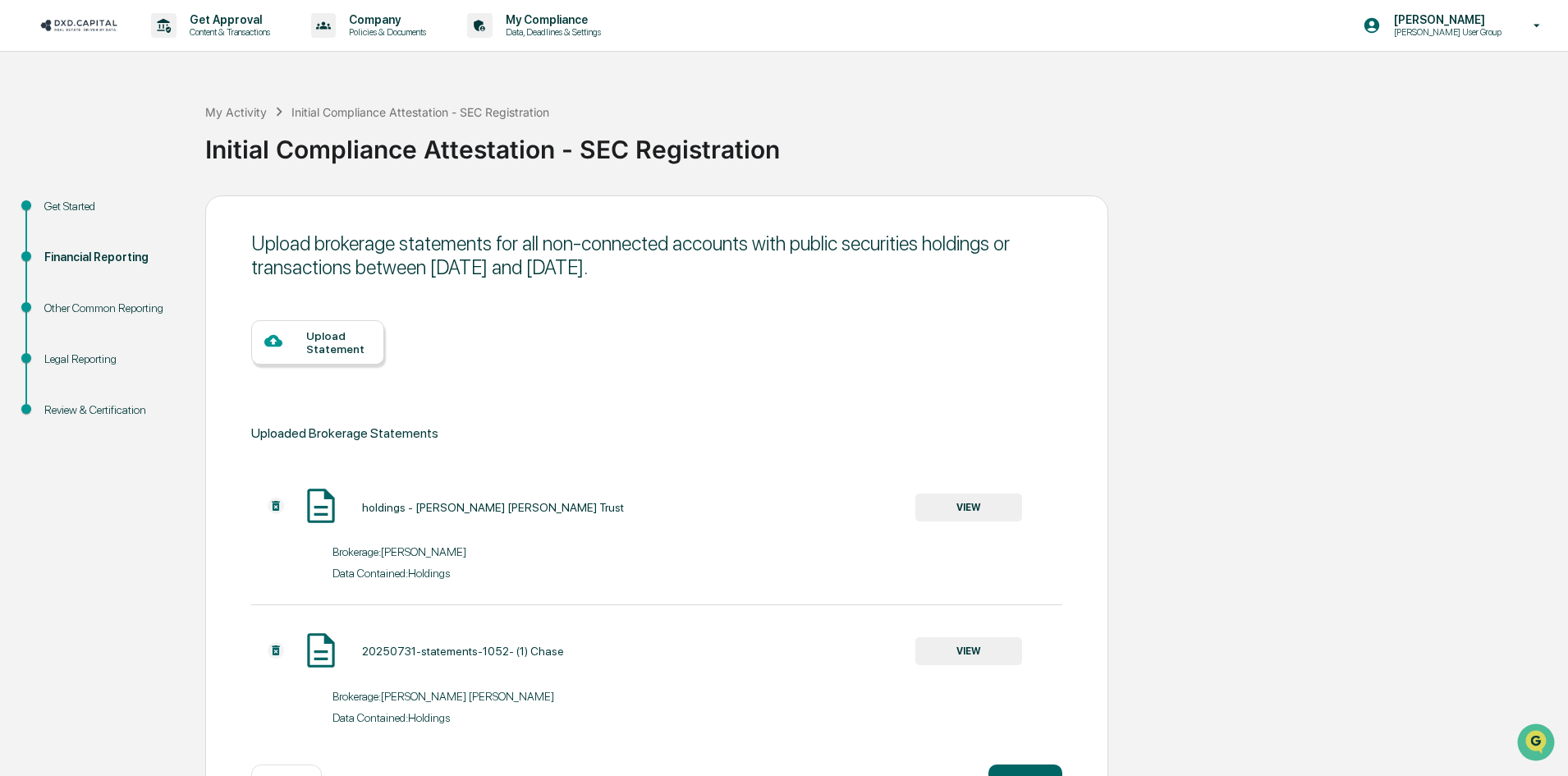
click at [324, 338] on div "Upload Statement" at bounding box center [339, 342] width 65 height 26
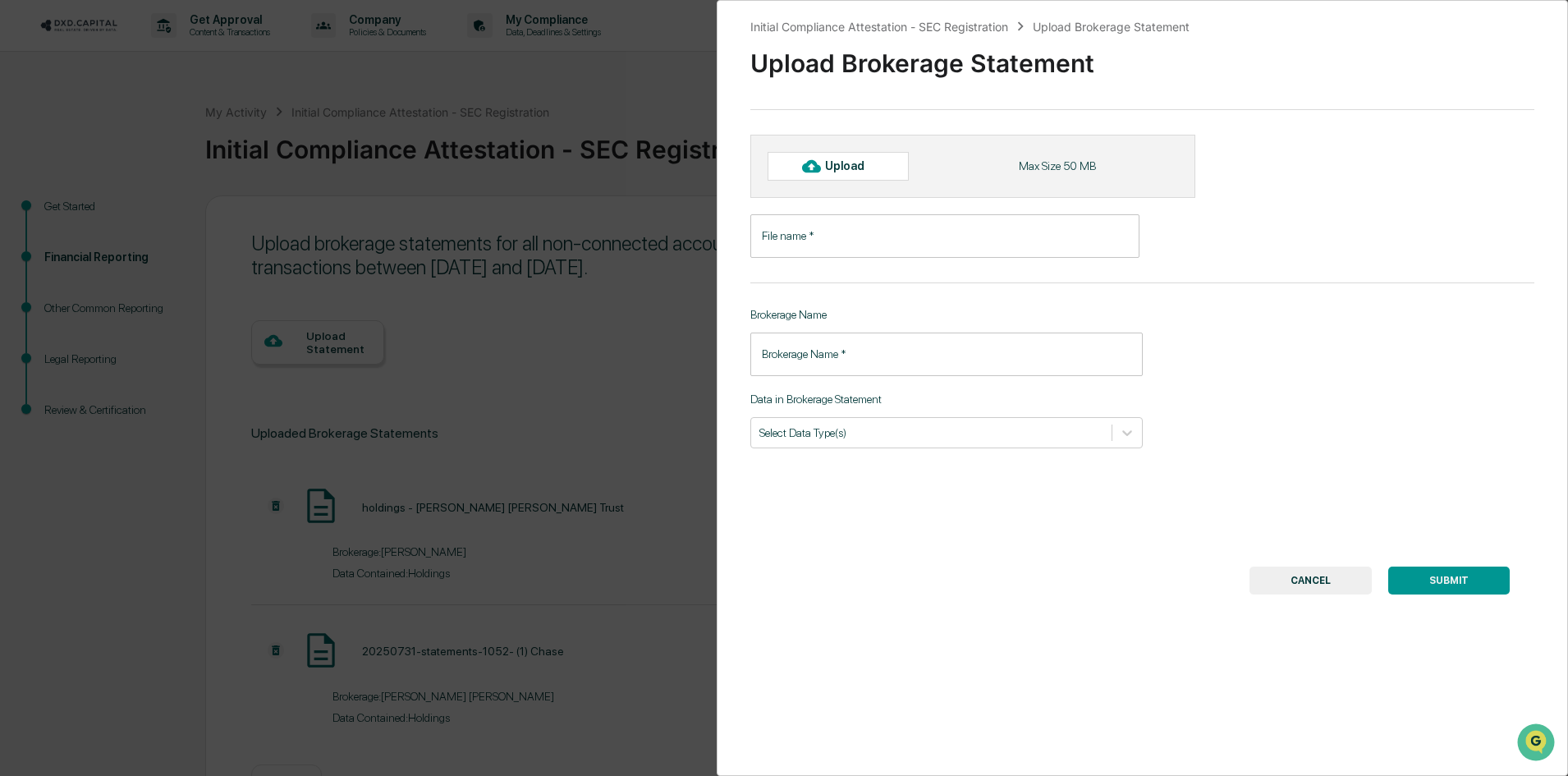
click at [845, 158] on div "Upload" at bounding box center [838, 166] width 141 height 28
type input "******"
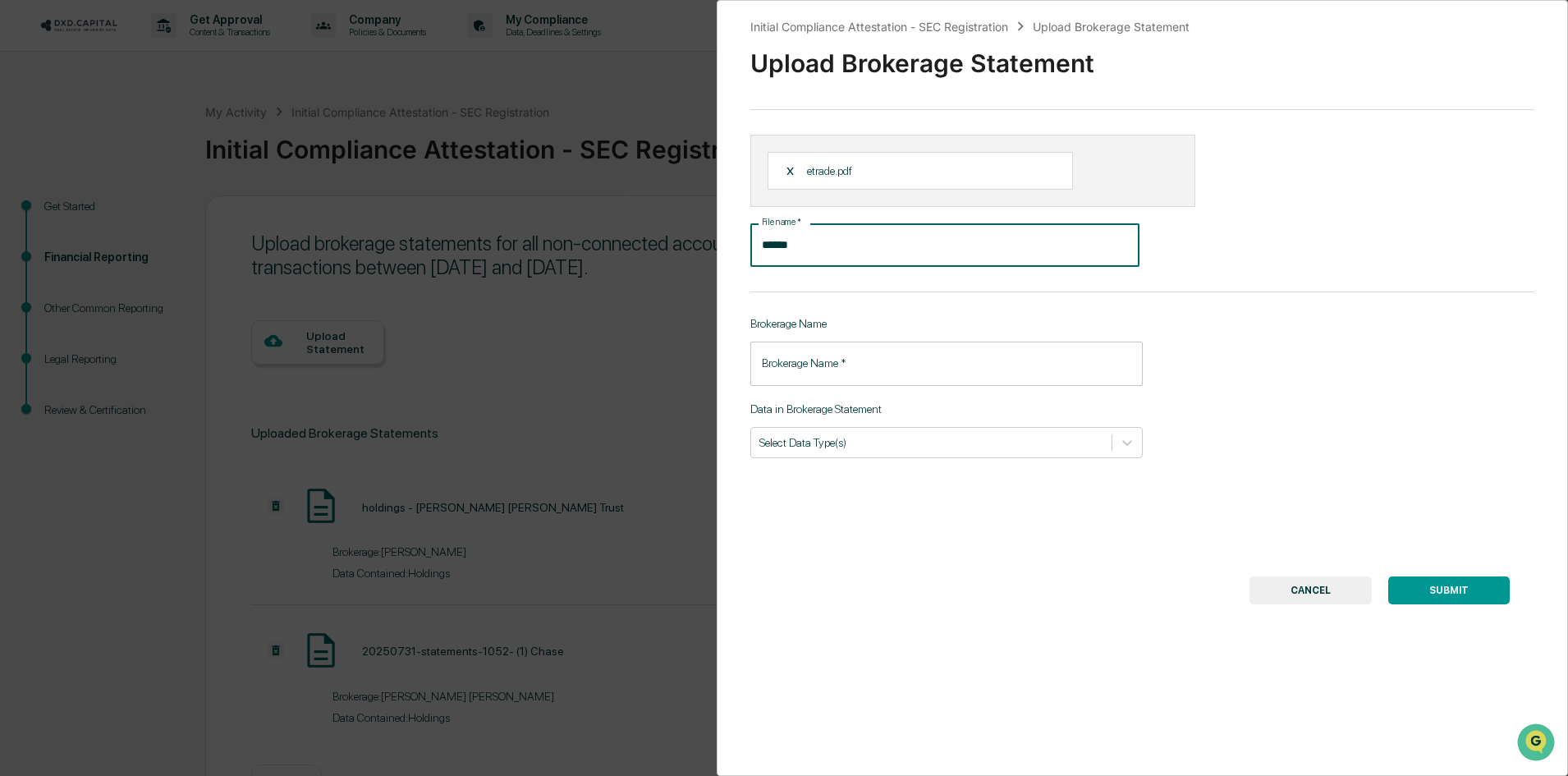
click at [867, 246] on input "******" at bounding box center [945, 245] width 389 height 44
click at [878, 361] on input "Brokerage Name   *" at bounding box center [946, 363] width 393 height 44
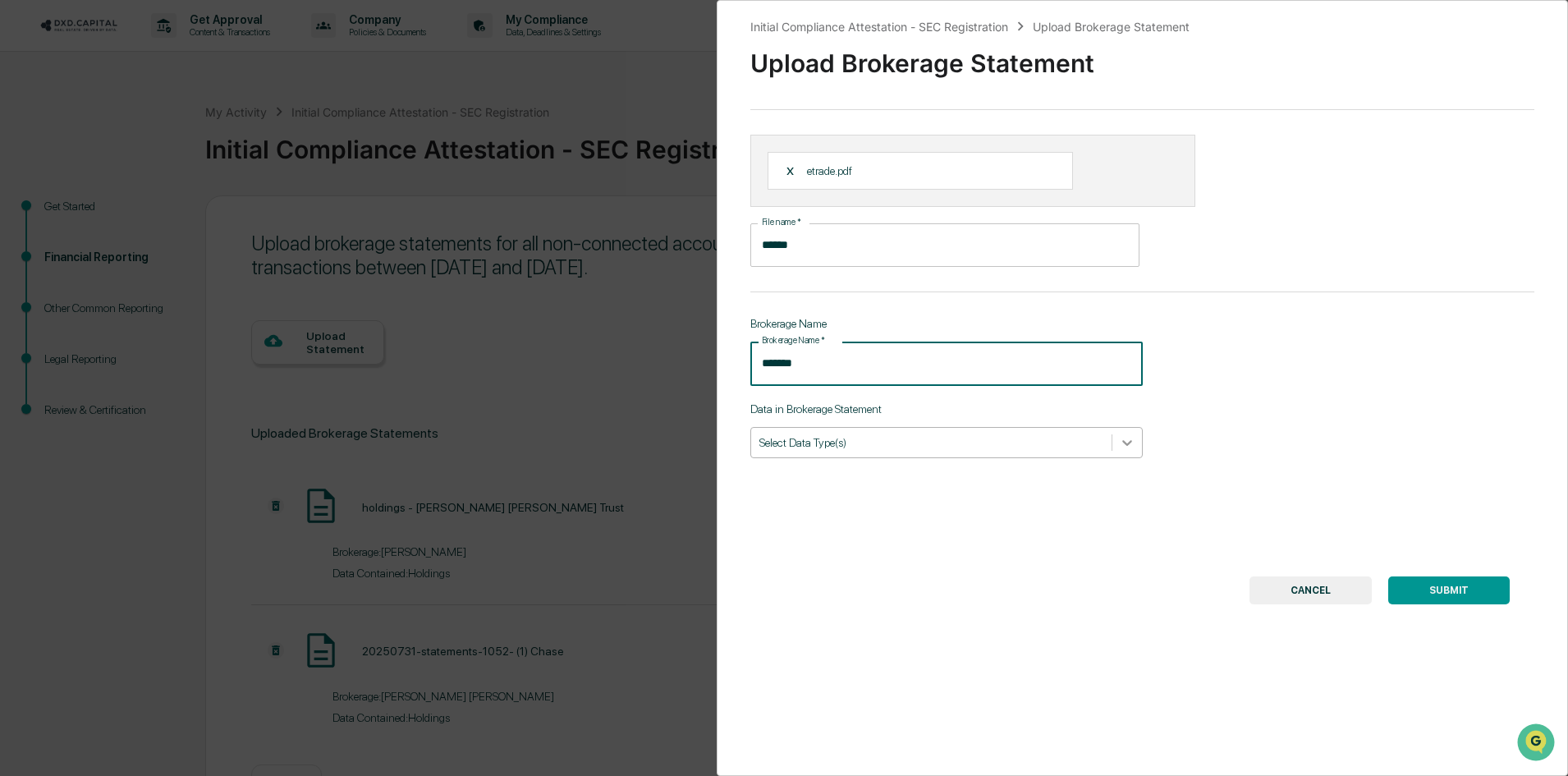
type input "*******"
click at [1119, 444] on icon at bounding box center [1127, 443] width 17 height 17
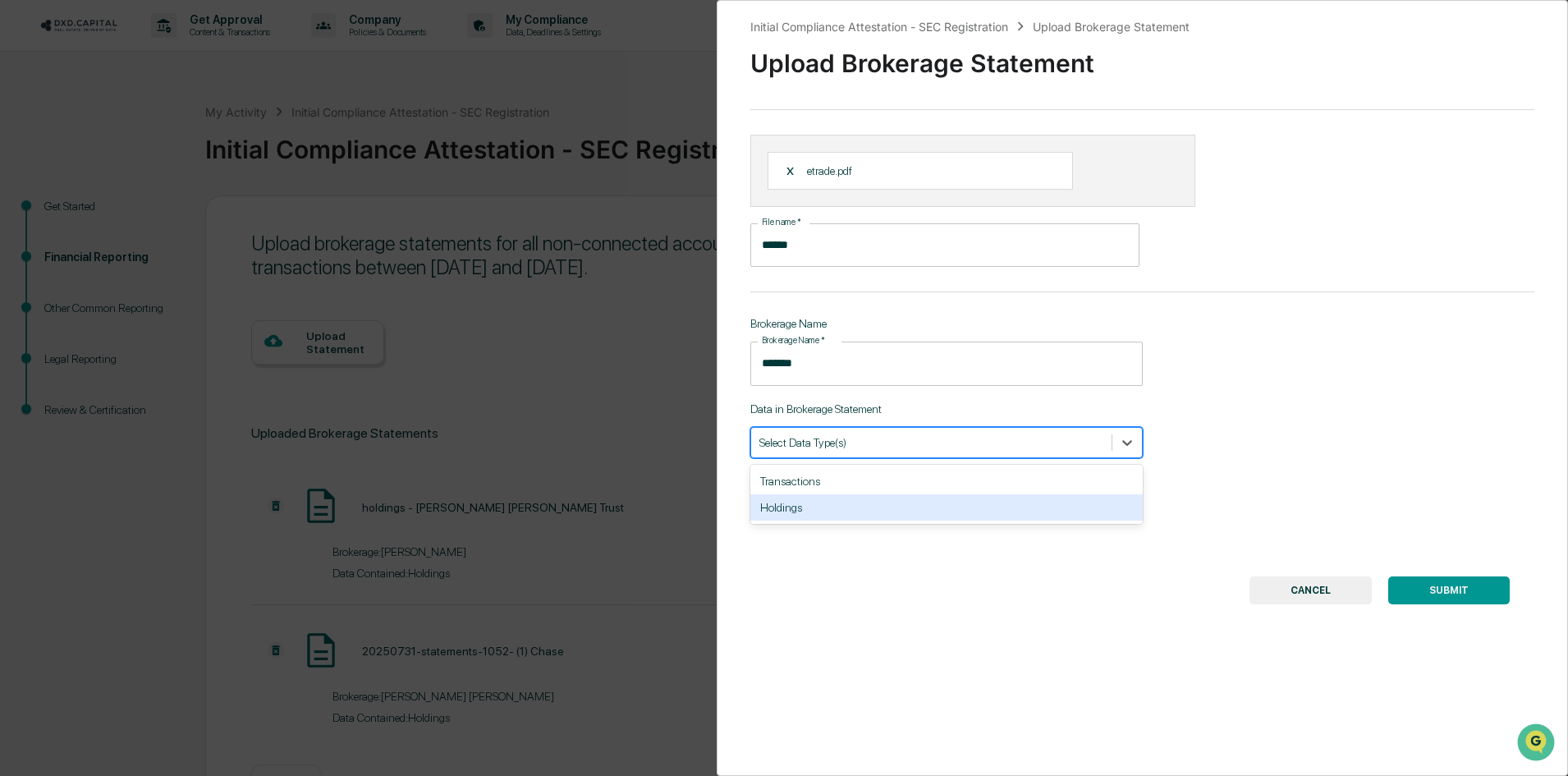
click at [953, 504] on div "Holdings" at bounding box center [946, 507] width 393 height 26
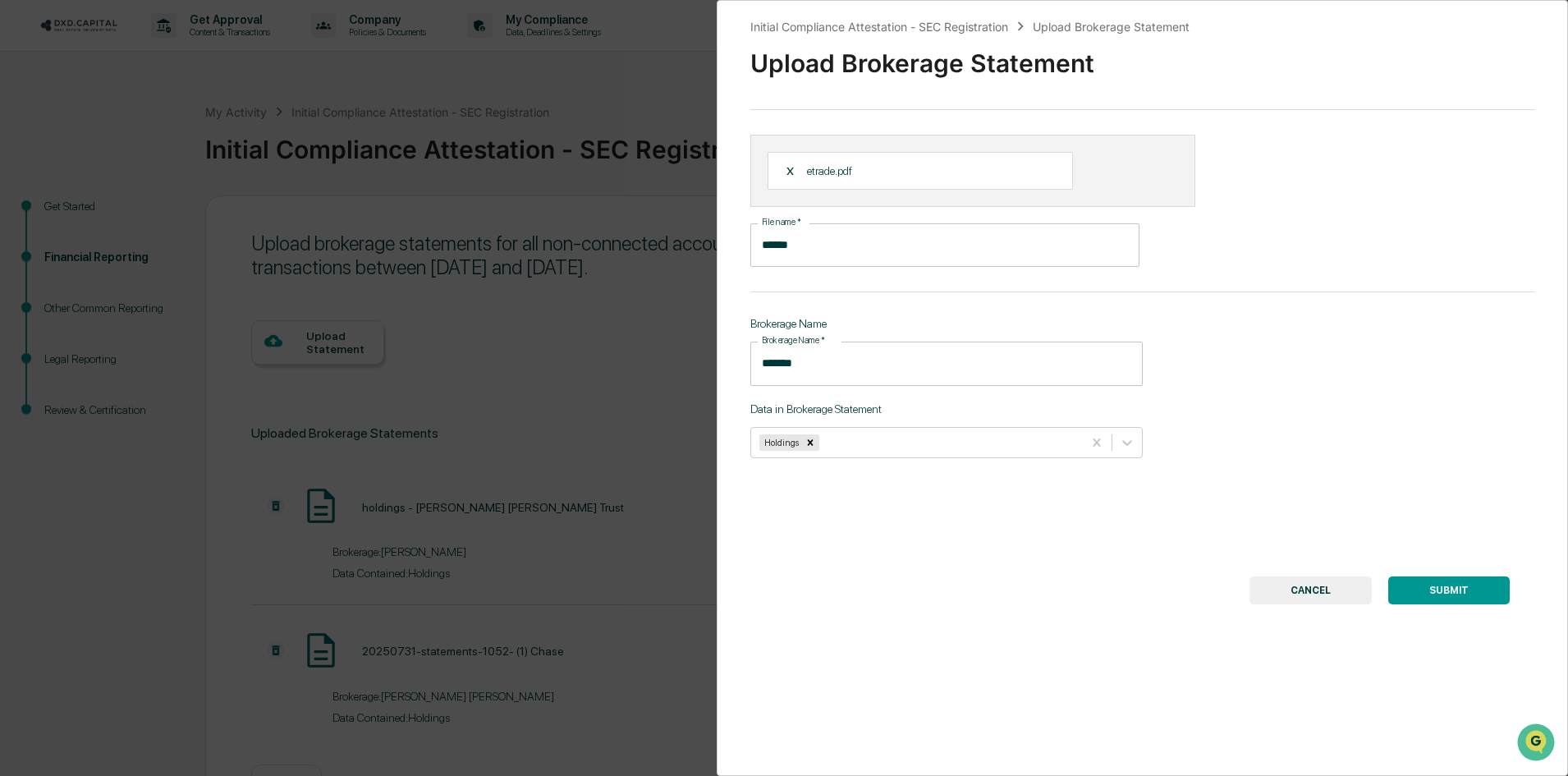
click at [1431, 583] on button "SUBMIT" at bounding box center [1449, 590] width 122 height 28
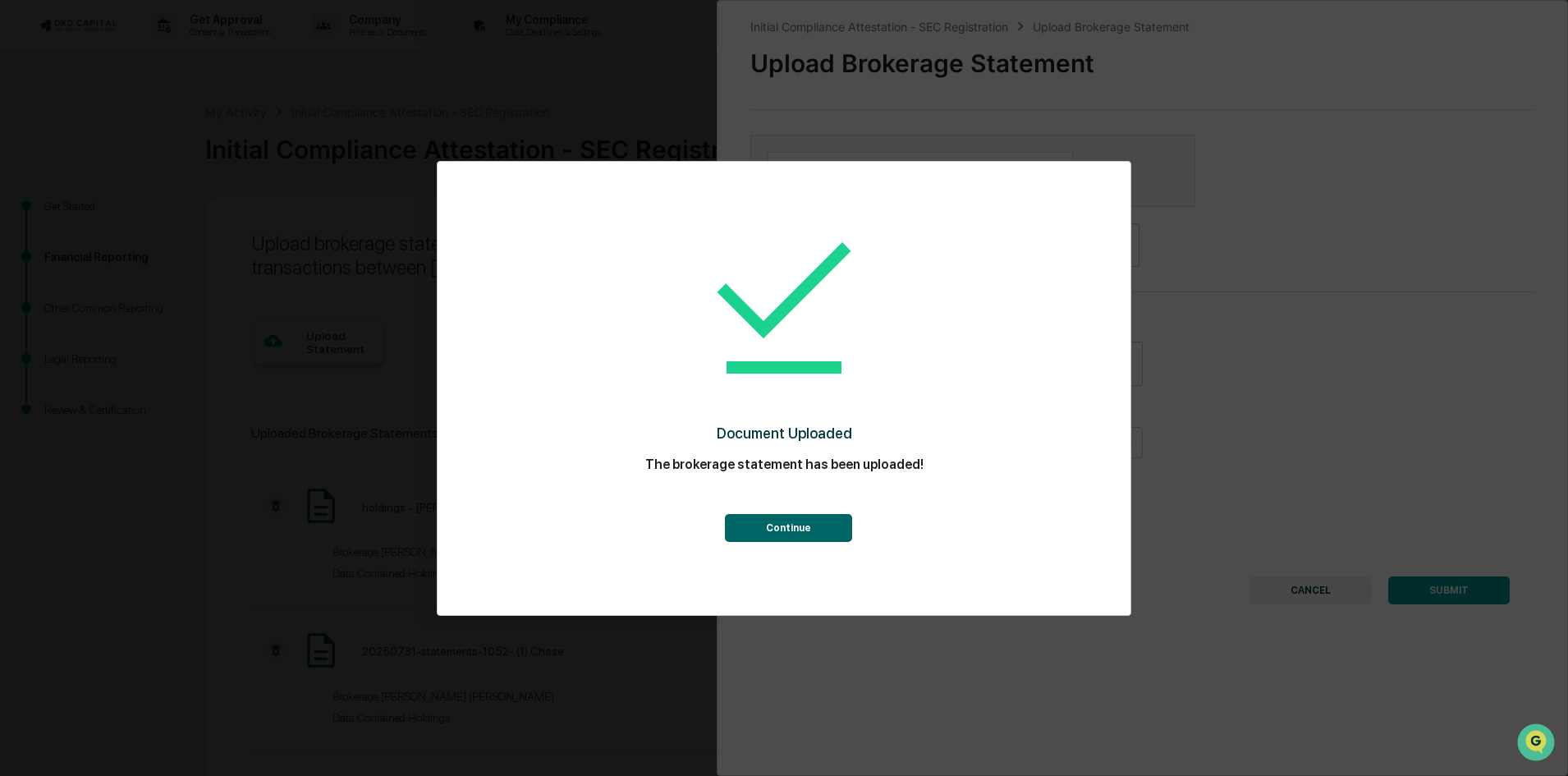
click at [788, 527] on button "Continue" at bounding box center [788, 528] width 127 height 28
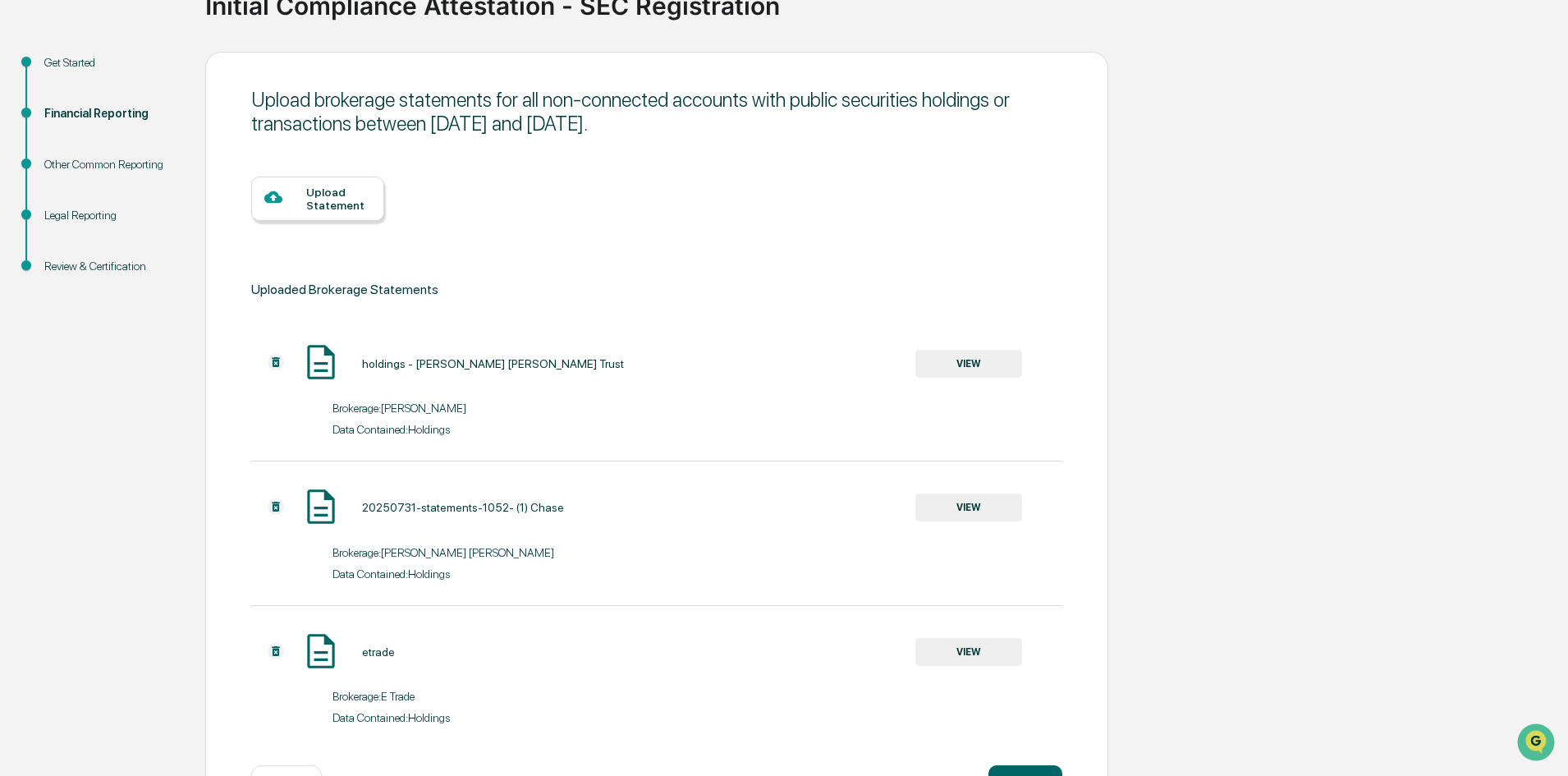
scroll to position [205, 0]
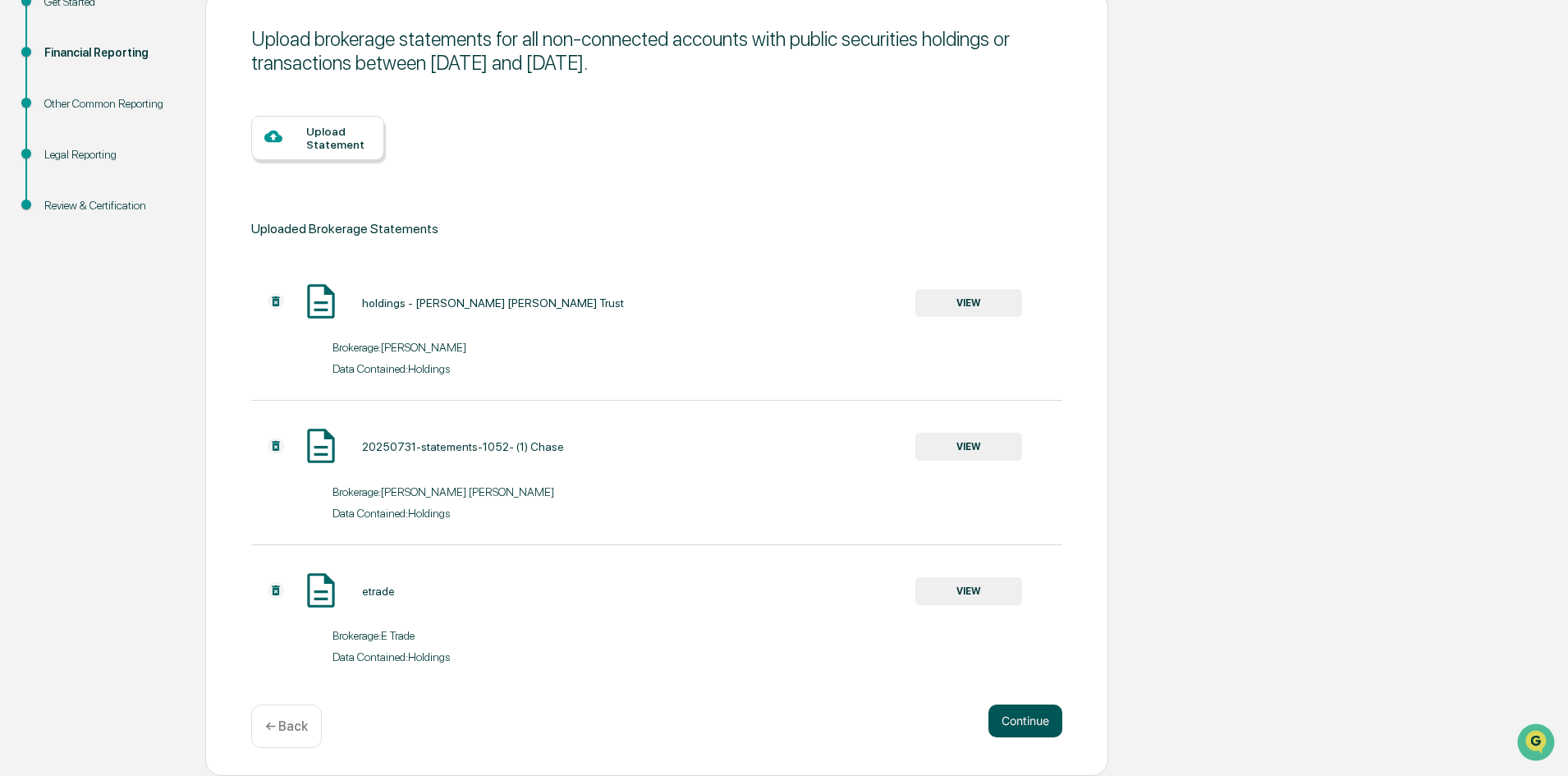
click at [1027, 718] on button "Continue" at bounding box center [1025, 720] width 74 height 33
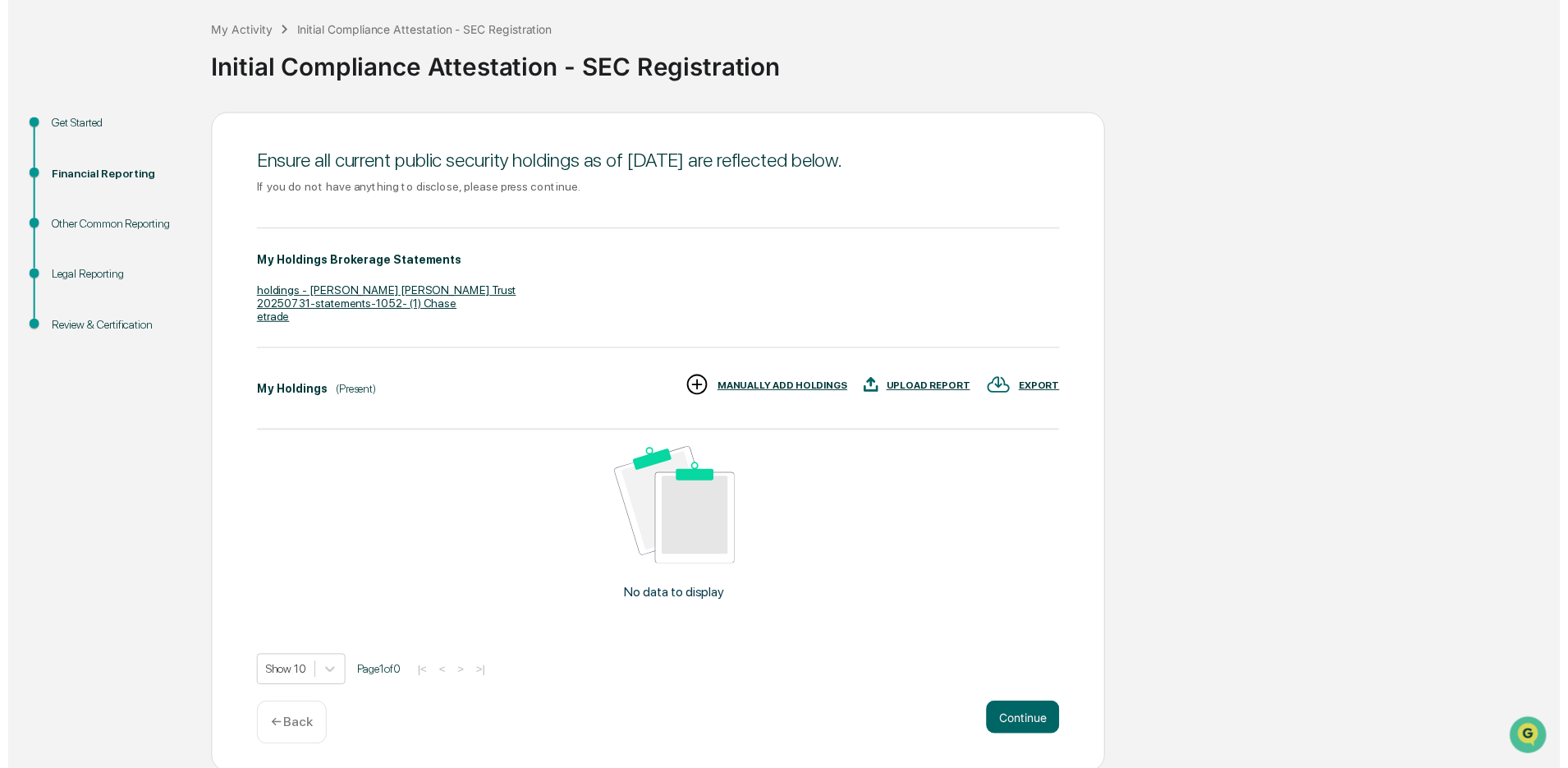
scroll to position [86, 0]
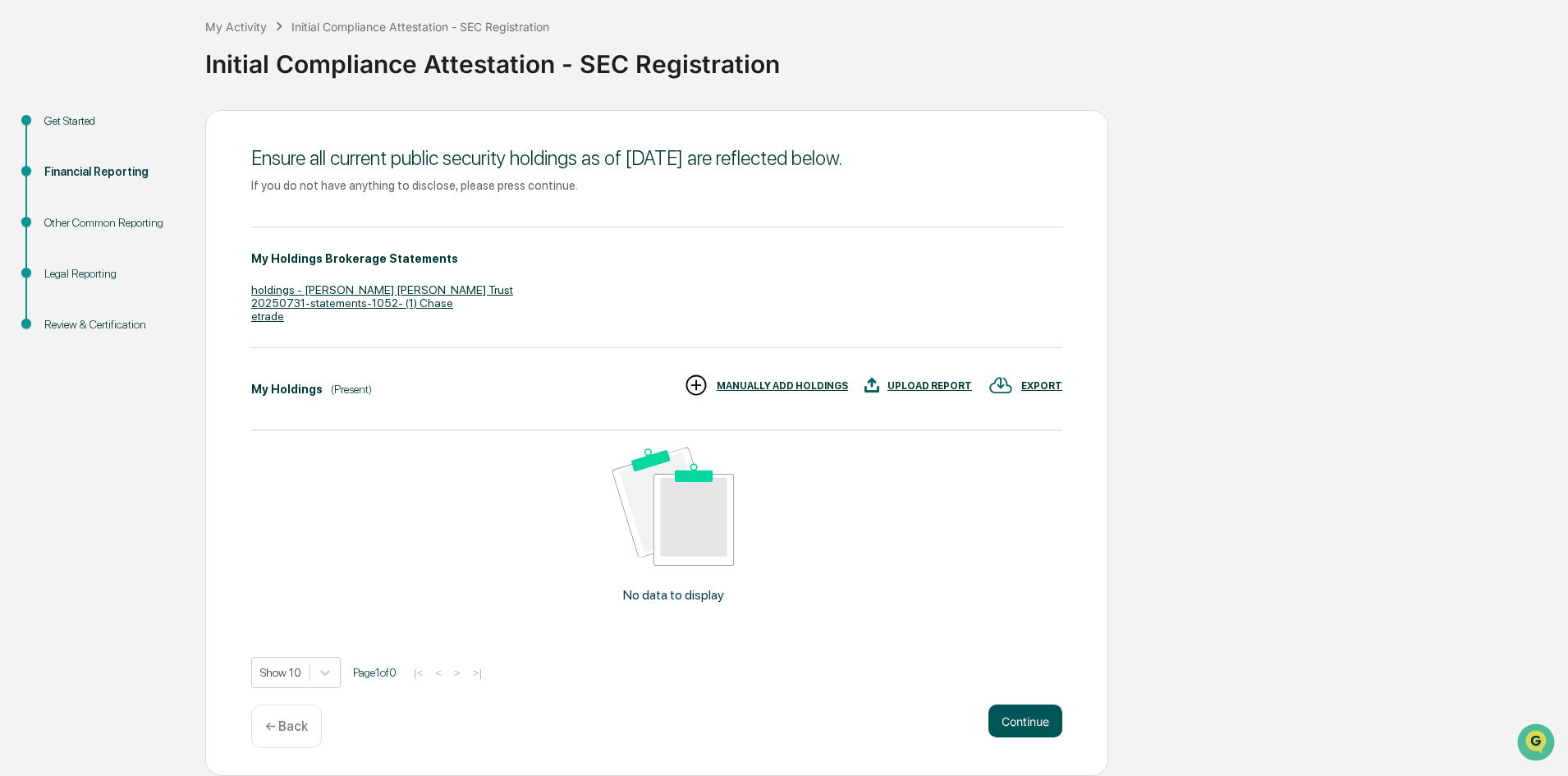
click at [1027, 718] on button "Continue" at bounding box center [1025, 720] width 74 height 33
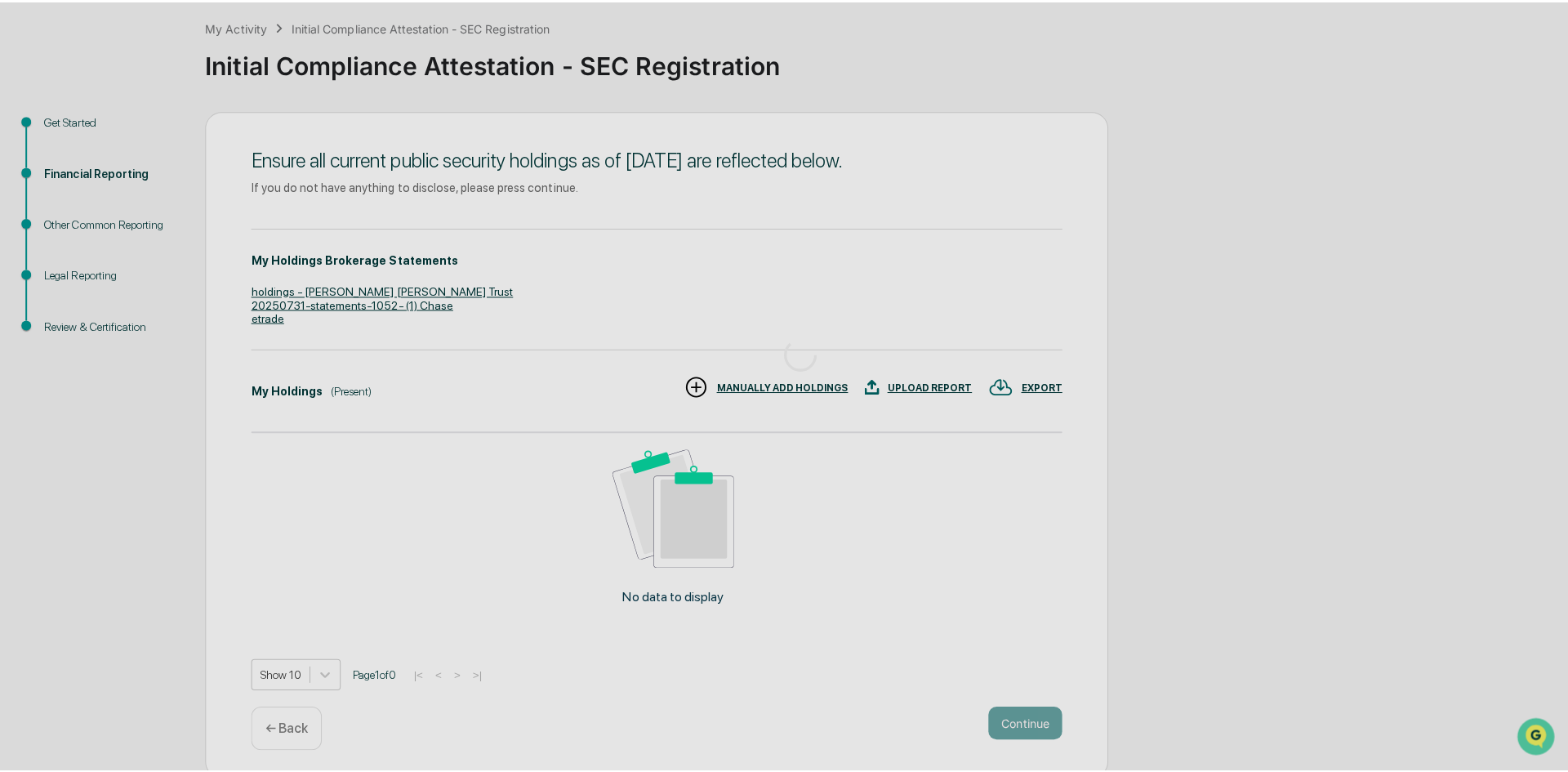
scroll to position [0, 0]
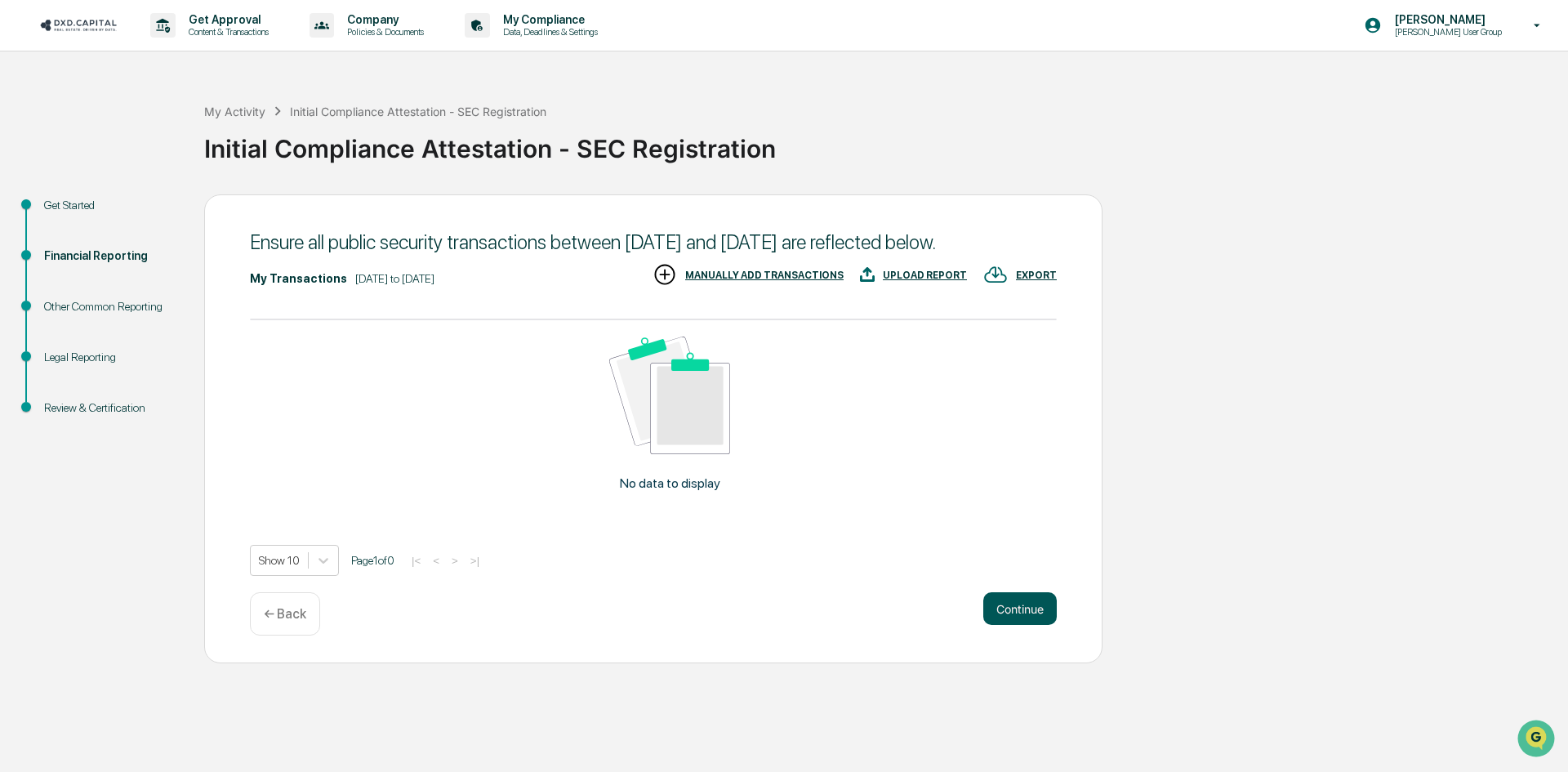
click at [1022, 625] on button "Continue" at bounding box center [1019, 608] width 73 height 32
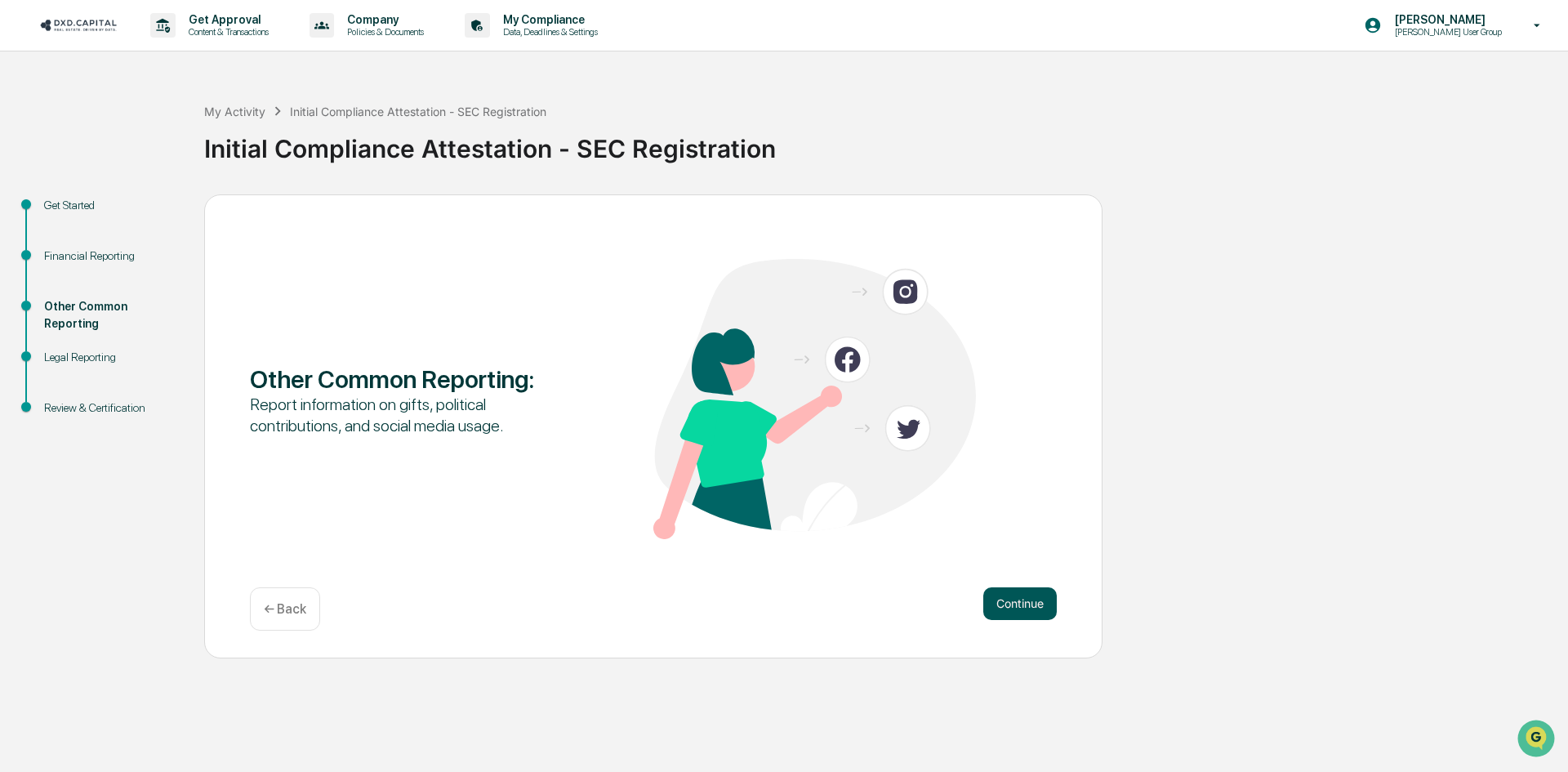
click at [997, 605] on button "Continue" at bounding box center [1019, 603] width 73 height 32
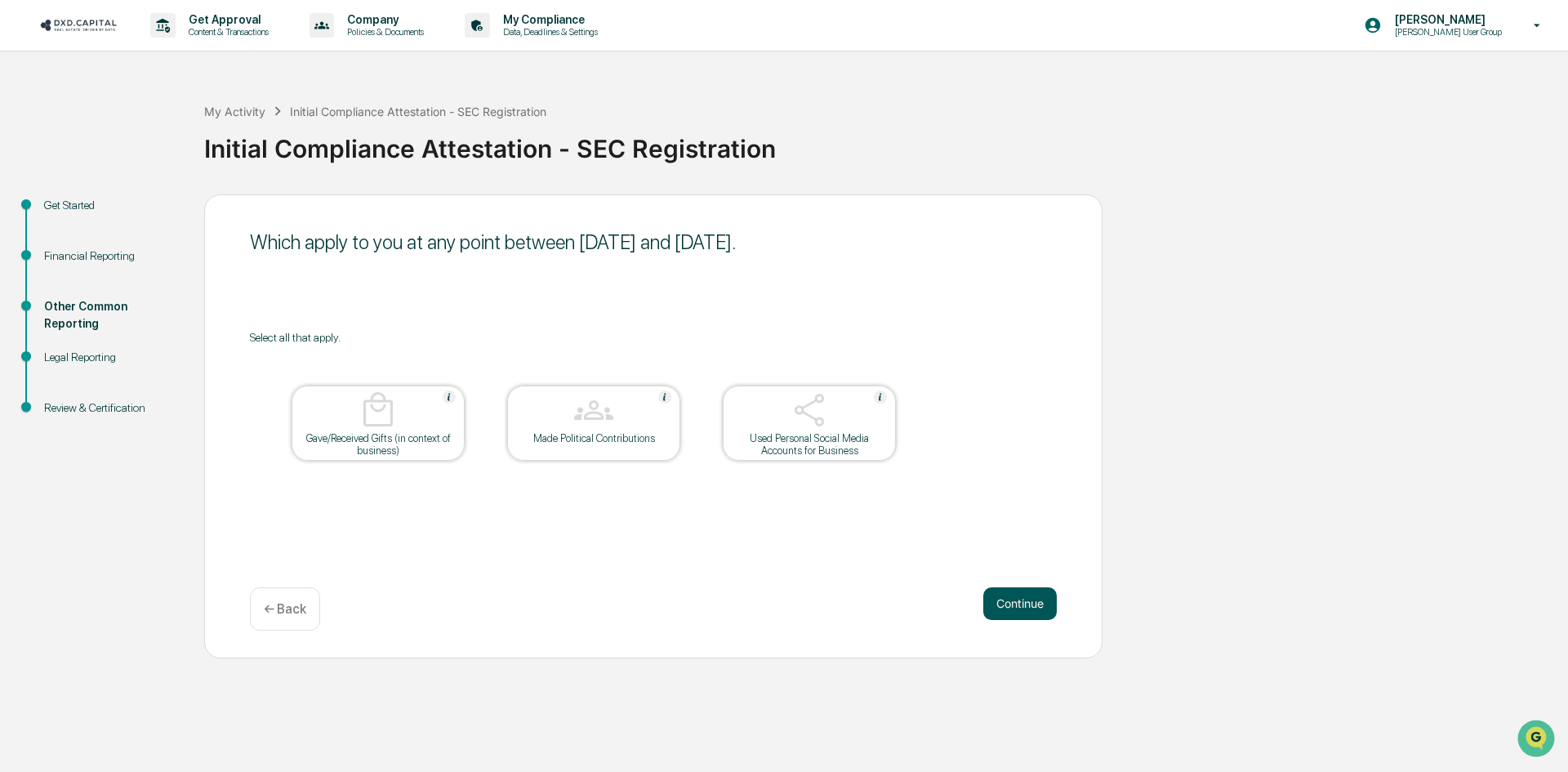
click at [1005, 611] on button "Continue" at bounding box center [1019, 603] width 73 height 32
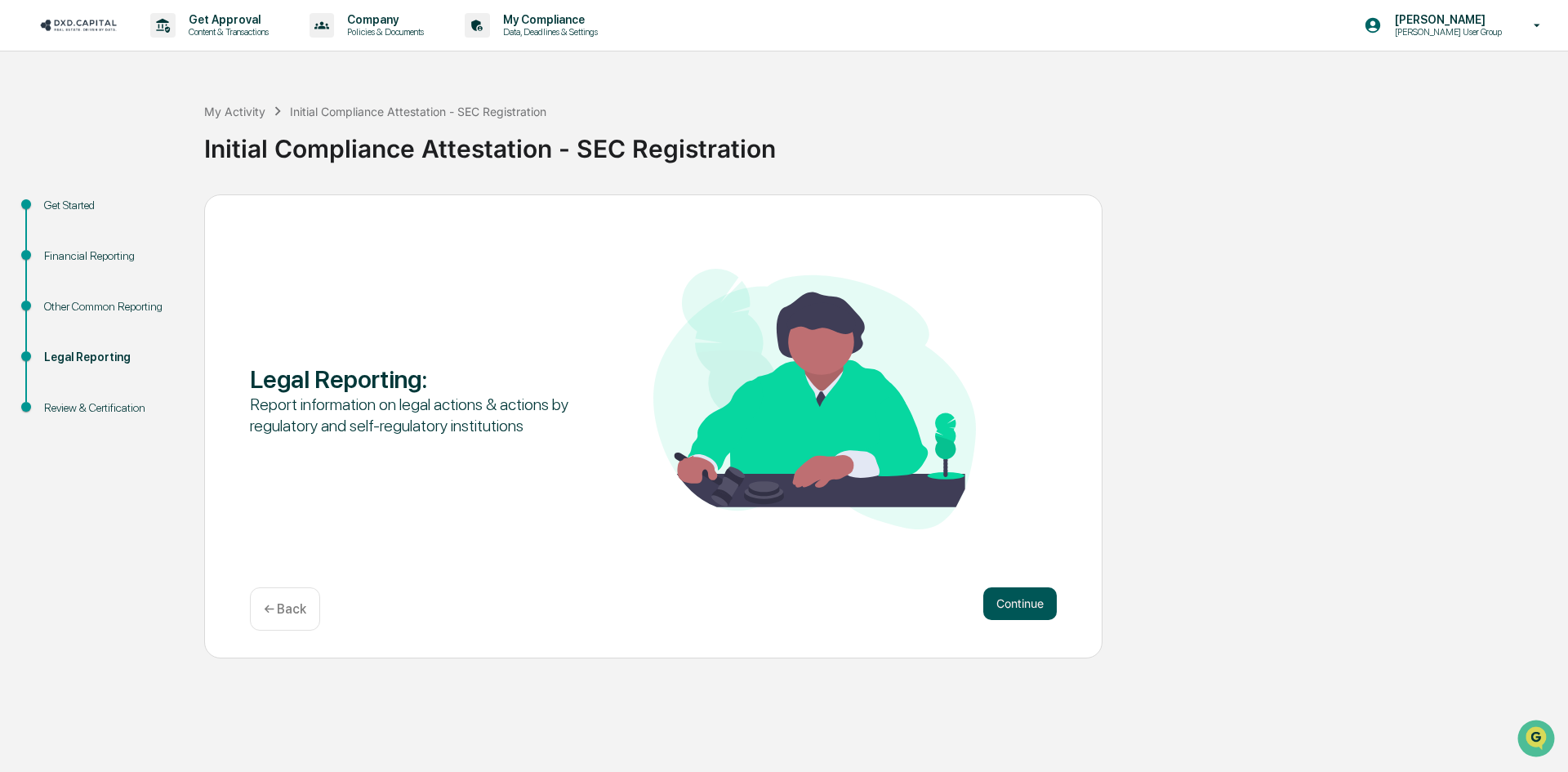
click at [1028, 585] on div "Legal Reporting : Report information on legal actions & actions by regulatory a…" at bounding box center [653, 426] width 898 height 464
click at [1028, 599] on button "Continue" at bounding box center [1019, 603] width 73 height 32
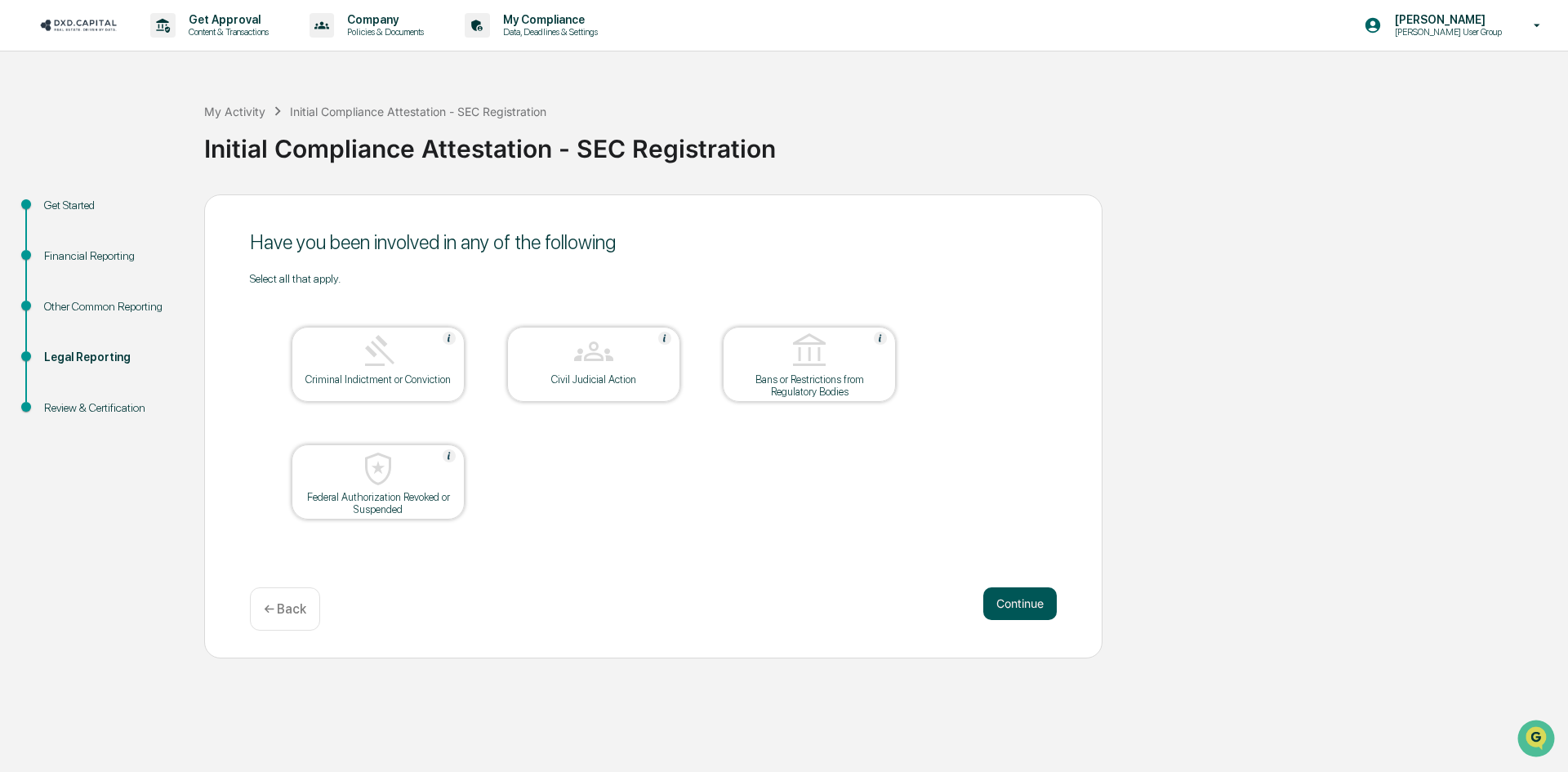
click at [1019, 599] on button "Continue" at bounding box center [1019, 603] width 73 height 32
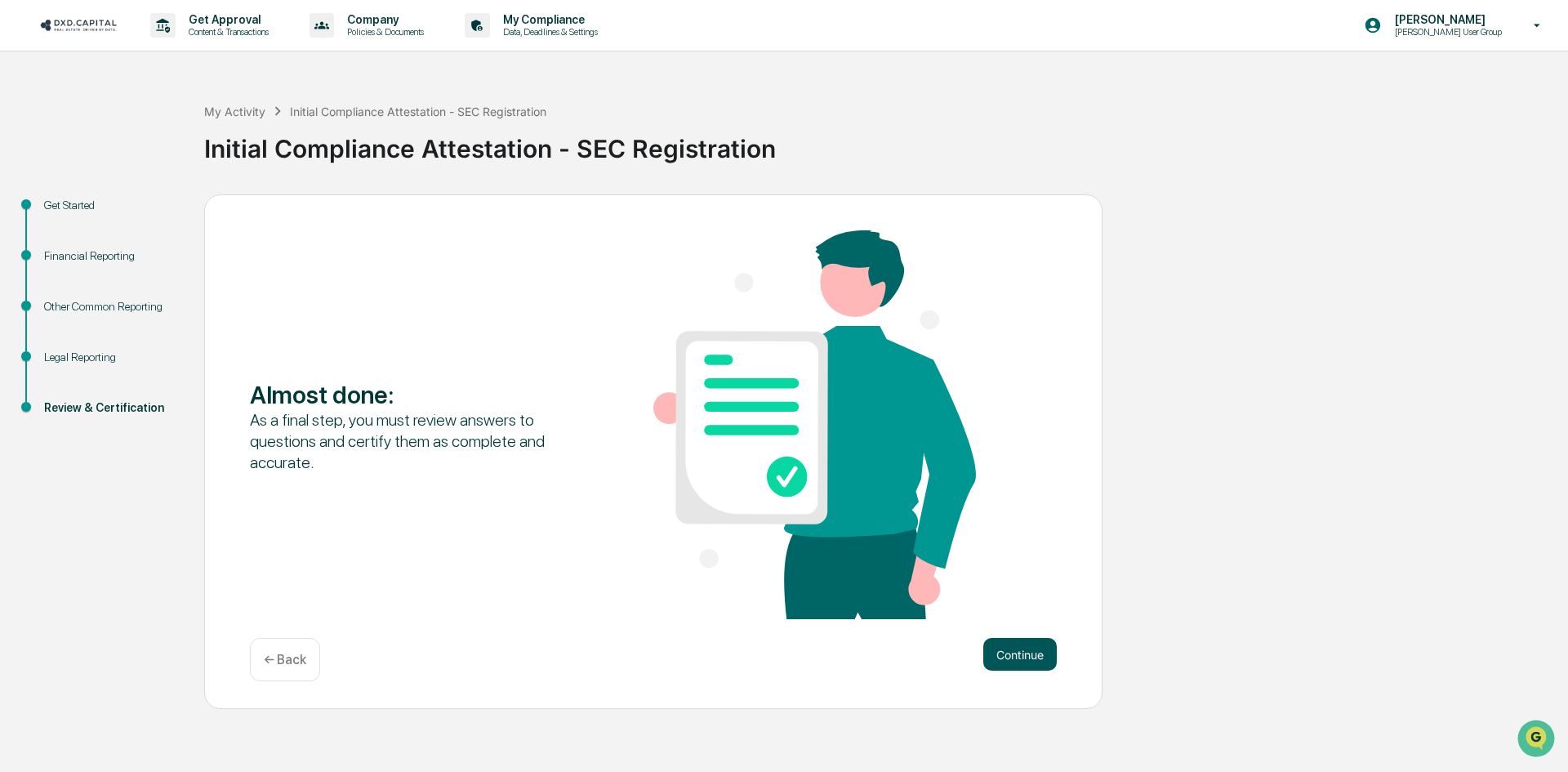
click at [1028, 652] on button "Continue" at bounding box center [1019, 654] width 73 height 32
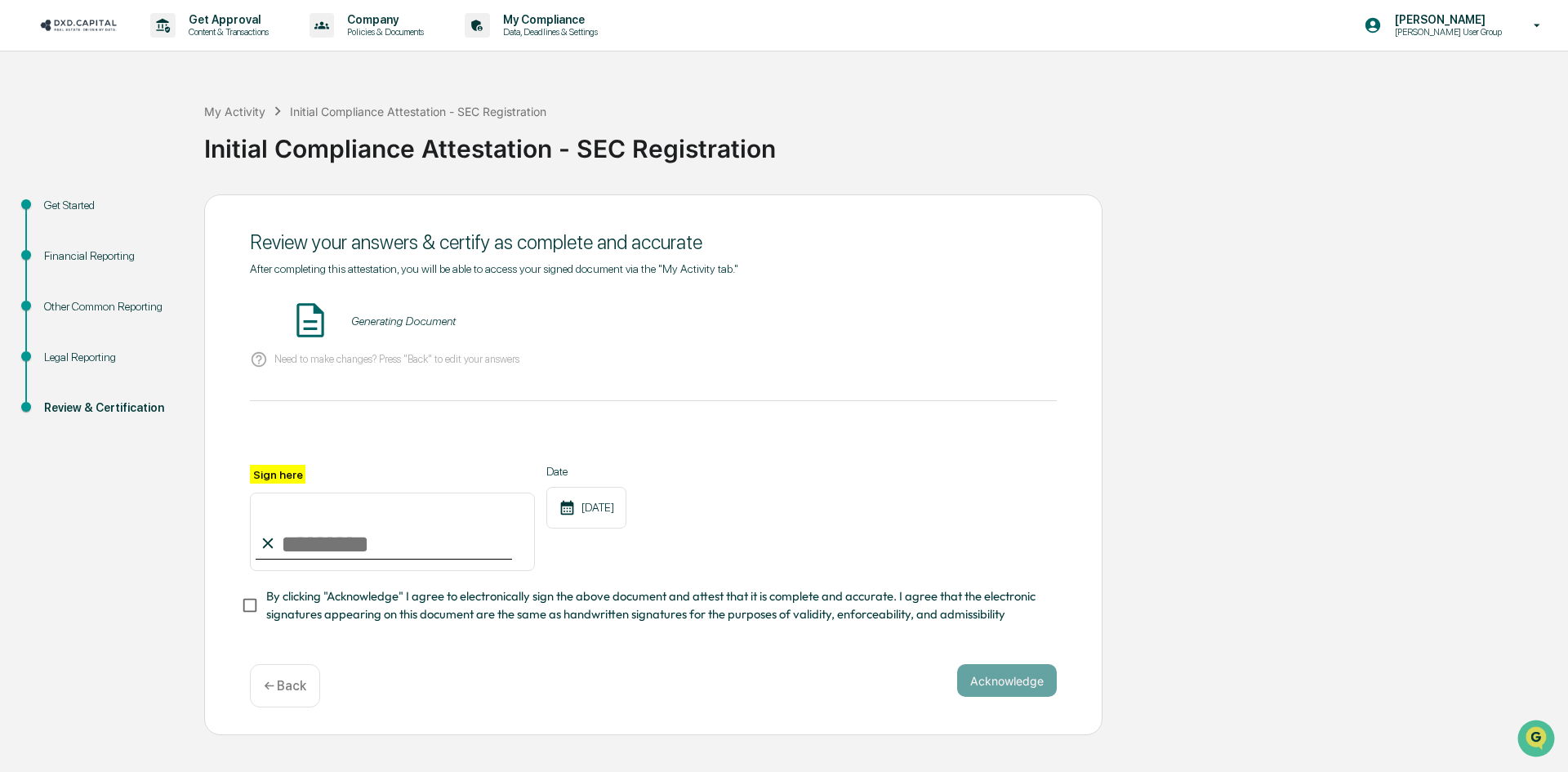
click at [454, 537] on input "Sign here" at bounding box center [392, 531] width 285 height 79
type input "**********"
click at [994, 680] on button "Acknowledge" at bounding box center [1007, 679] width 100 height 32
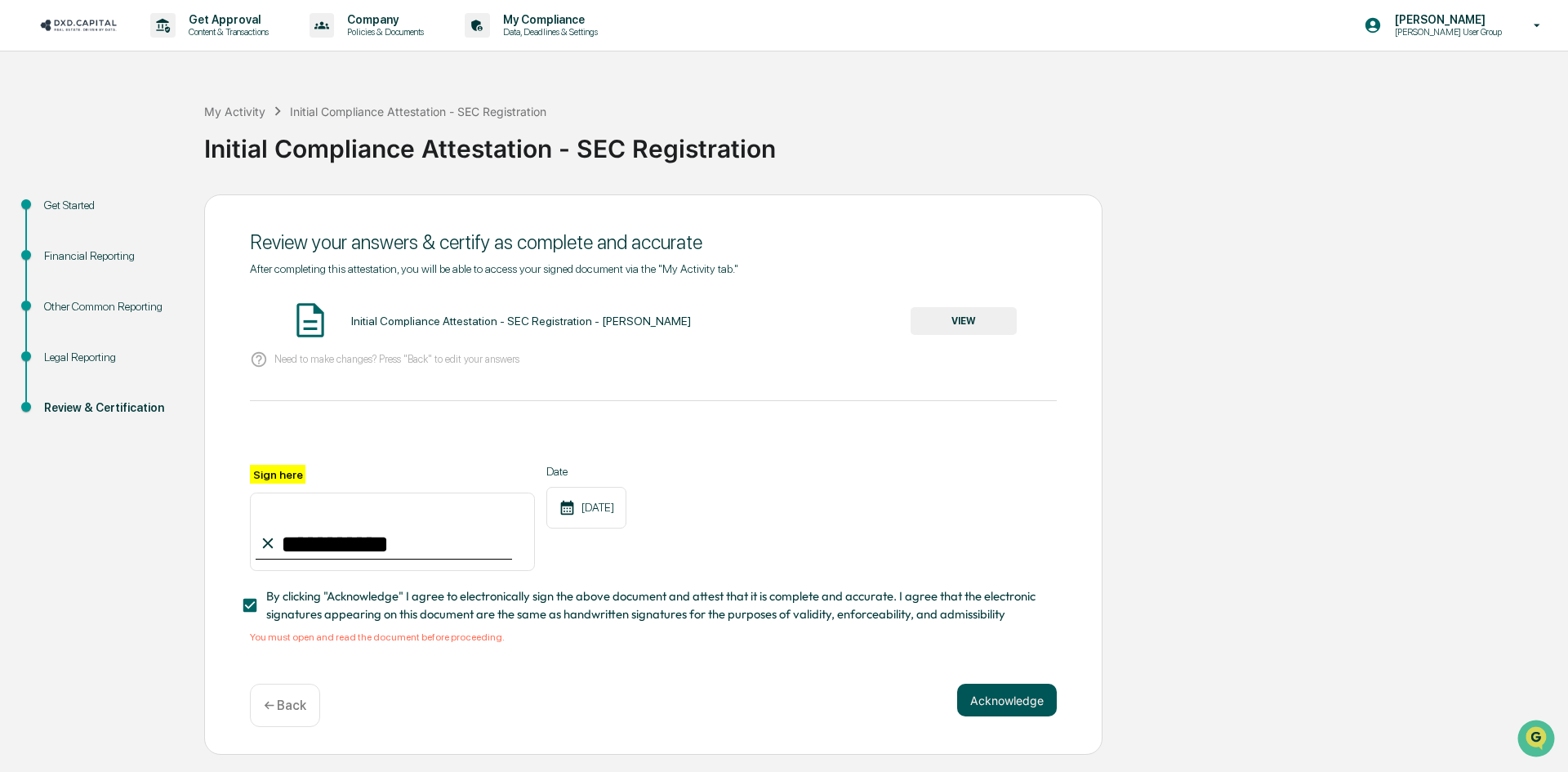
click at [993, 704] on button "Acknowledge" at bounding box center [1007, 699] width 100 height 32
click at [1030, 702] on button "Acknowledge" at bounding box center [1007, 699] width 100 height 32
click at [1012, 314] on button "VIEW" at bounding box center [964, 321] width 106 height 28
